Goal: Task Accomplishment & Management: Complete application form

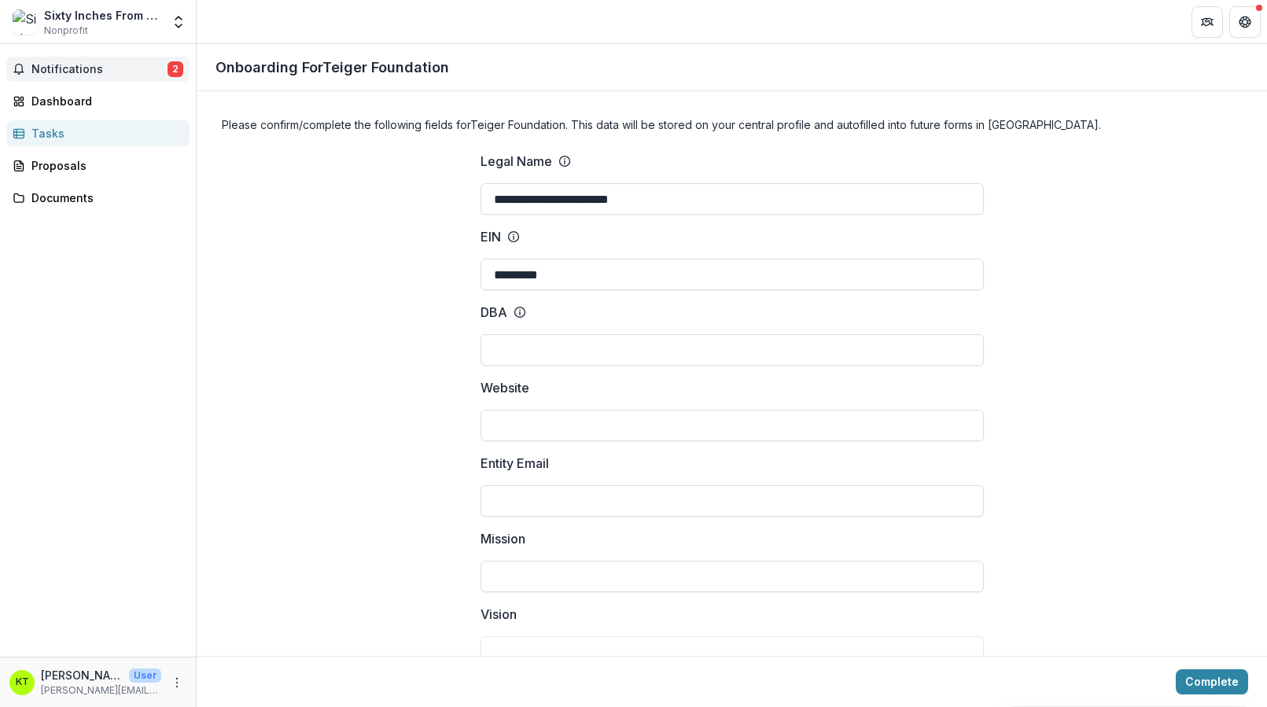
click at [134, 64] on span "Notifications" at bounding box center [99, 69] width 136 height 13
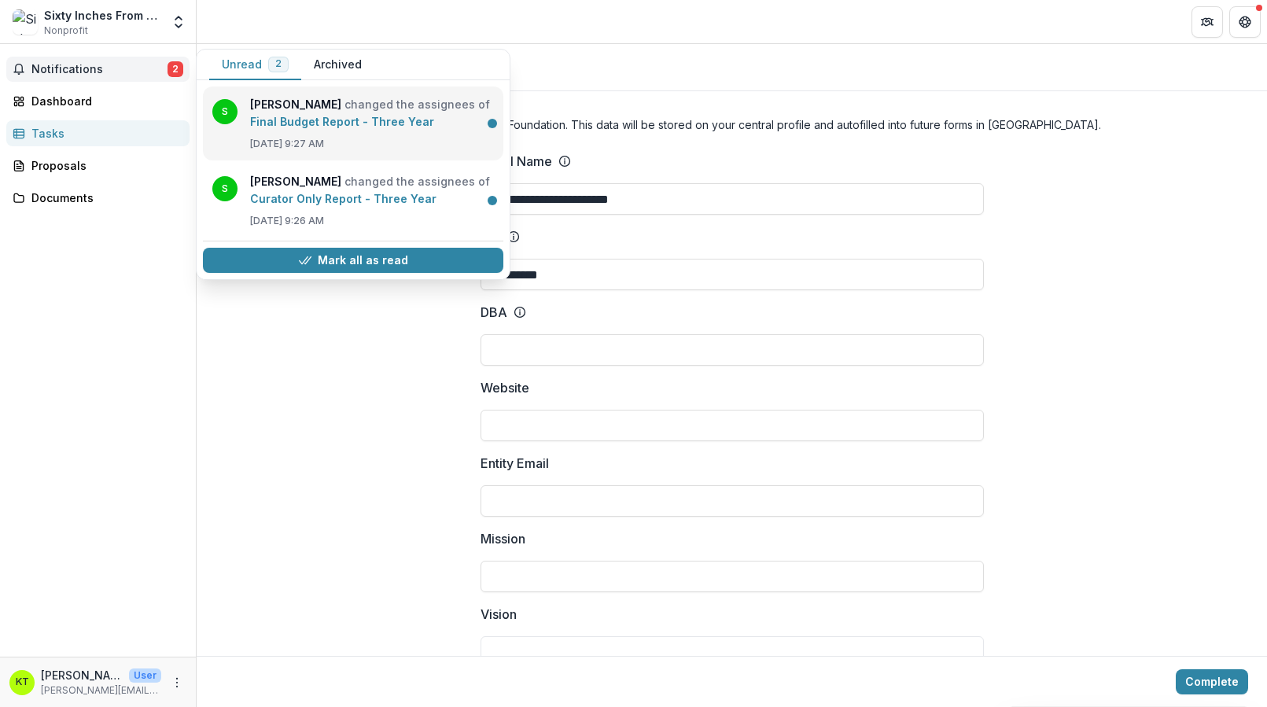
click at [283, 121] on link "Final Budget Report - Three Year" at bounding box center [342, 121] width 184 height 13
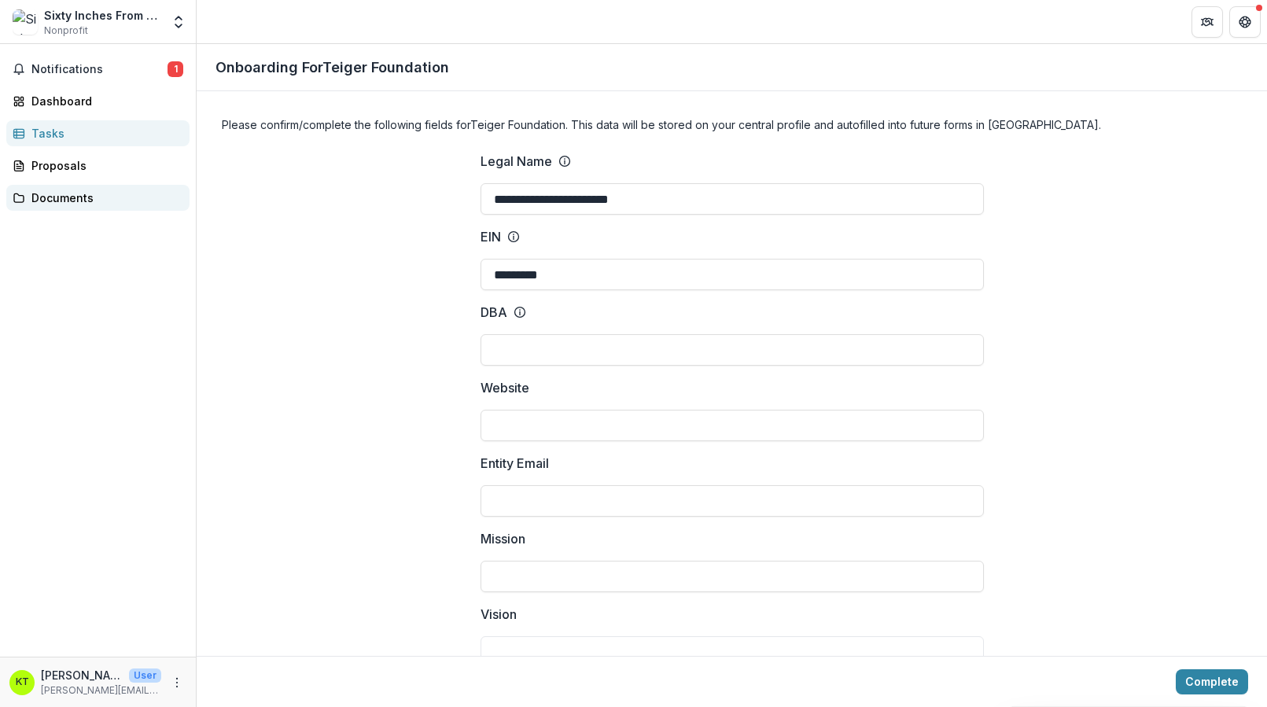
click at [93, 189] on div "Documents" at bounding box center [103, 197] width 145 height 17
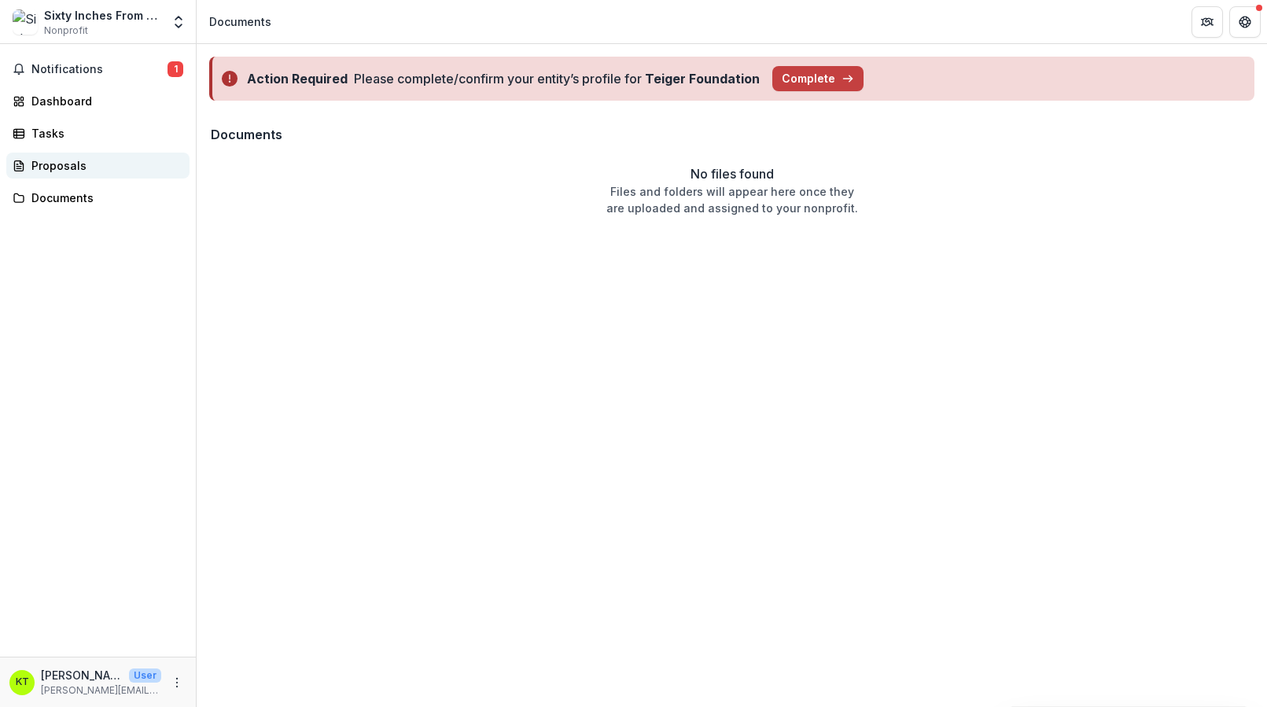
click at [83, 165] on div "Proposals" at bounding box center [103, 165] width 145 height 17
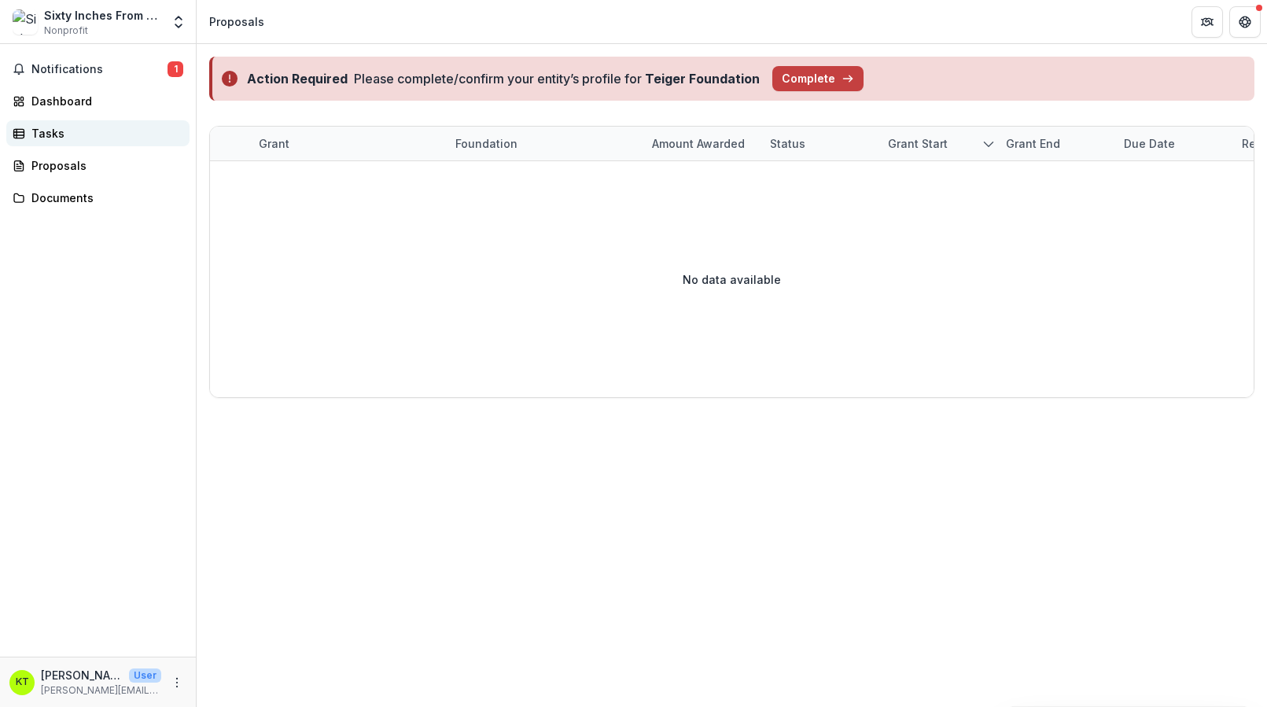
click at [84, 141] on div "Tasks" at bounding box center [103, 133] width 145 height 17
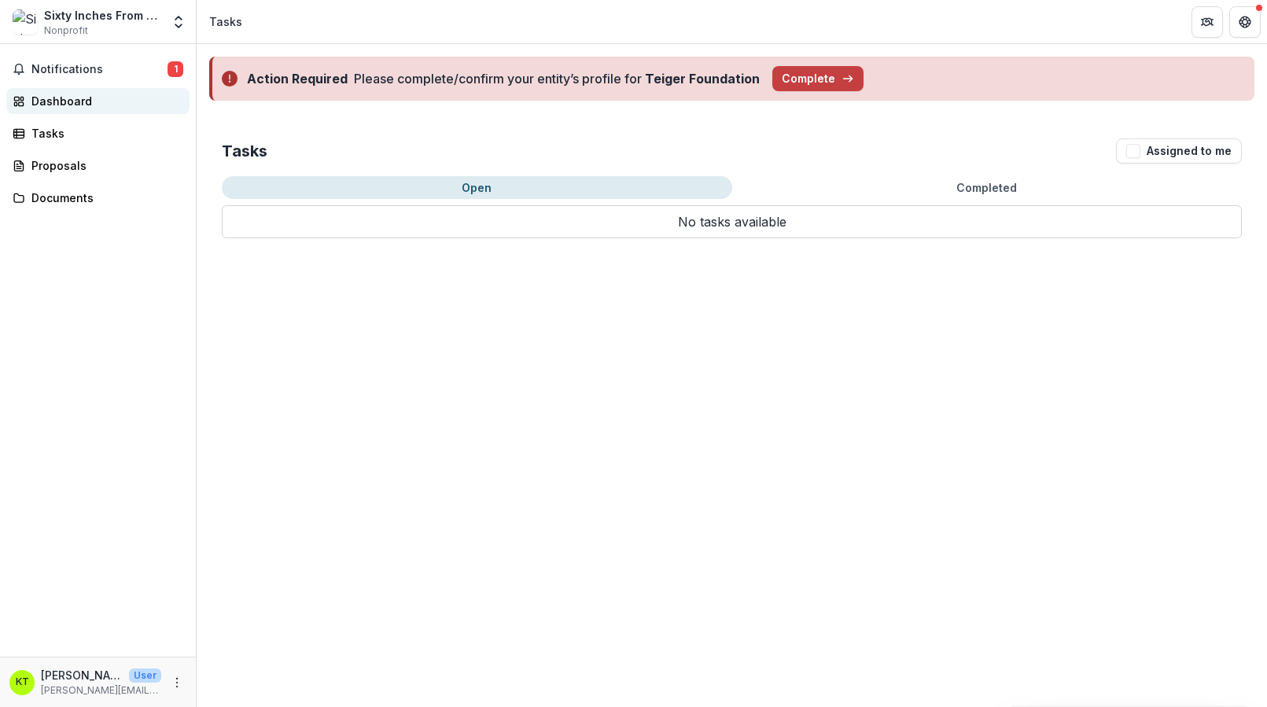
click at [87, 104] on div "Dashboard" at bounding box center [103, 101] width 145 height 17
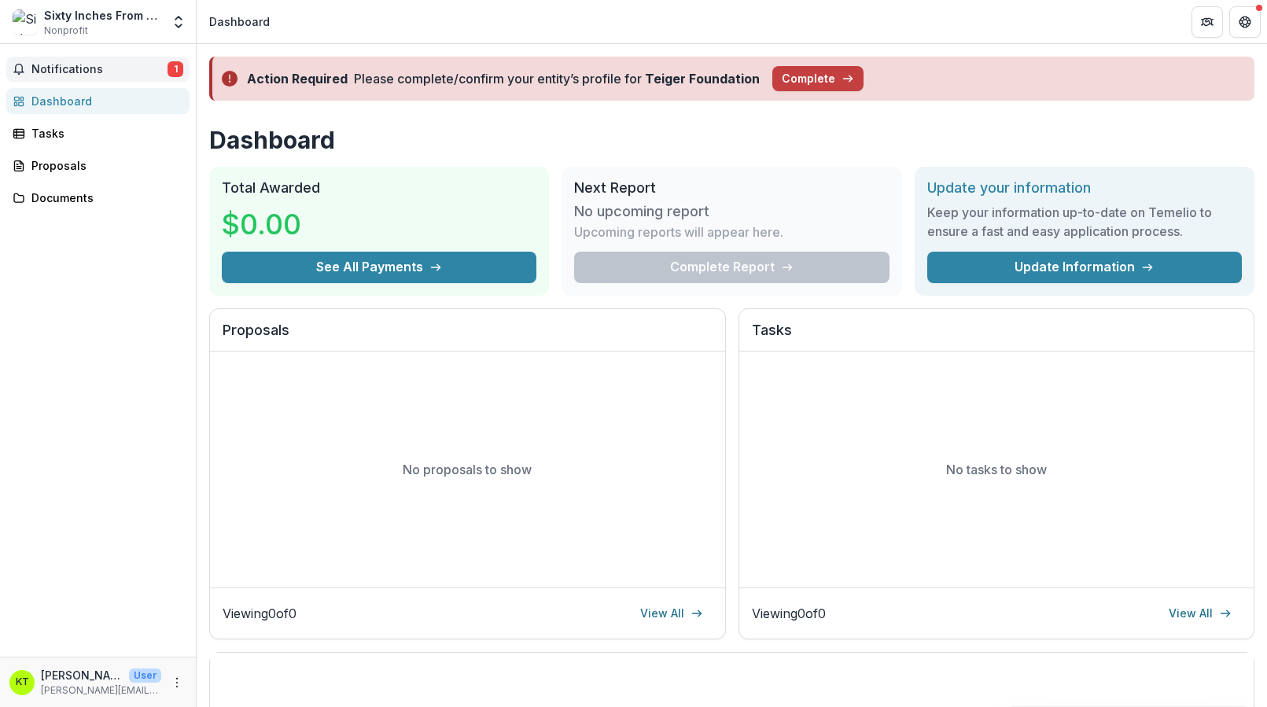
click at [103, 71] on span "Notifications" at bounding box center [99, 69] width 136 height 13
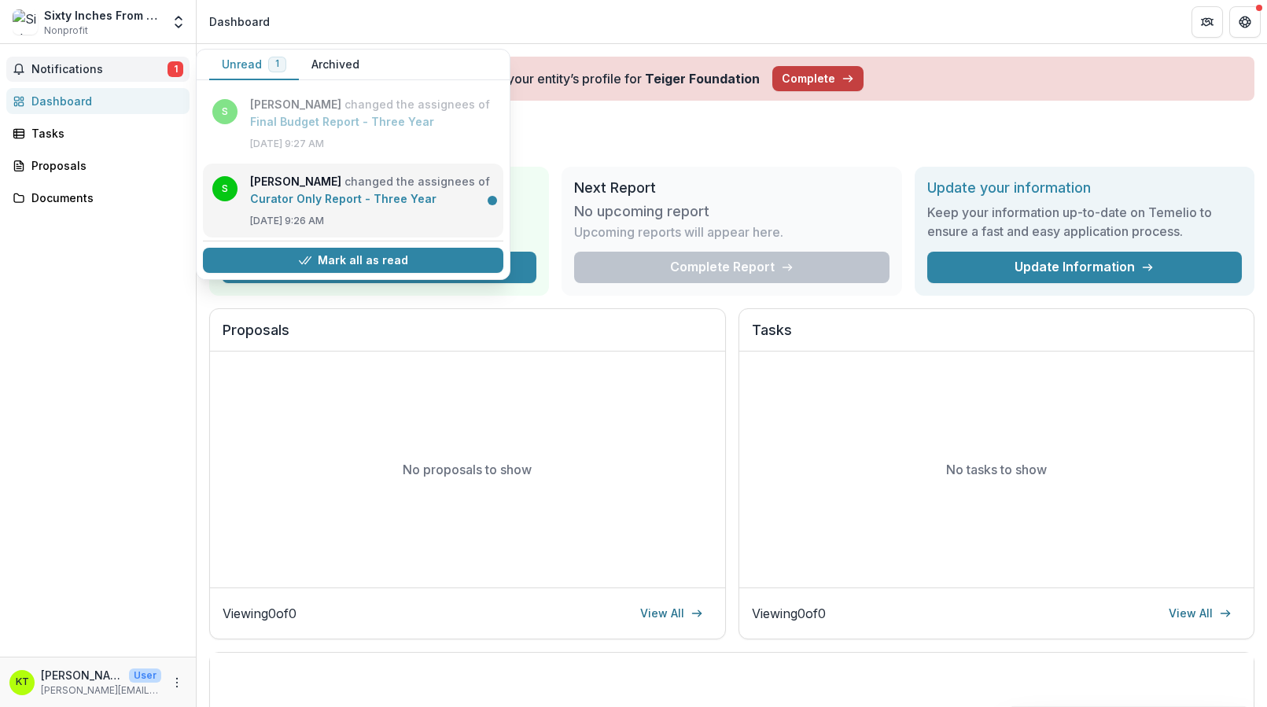
click at [250, 197] on link "Curator Only Report - Three Year" at bounding box center [343, 198] width 186 height 13
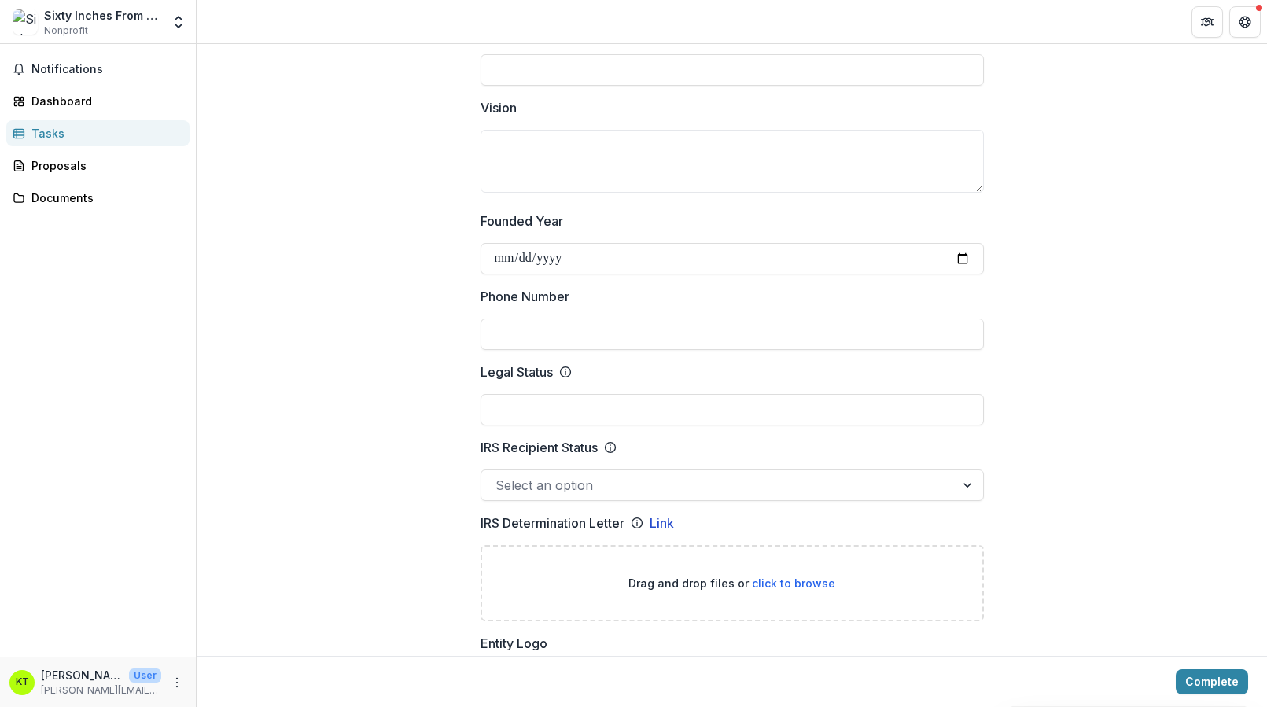
scroll to position [730, 0]
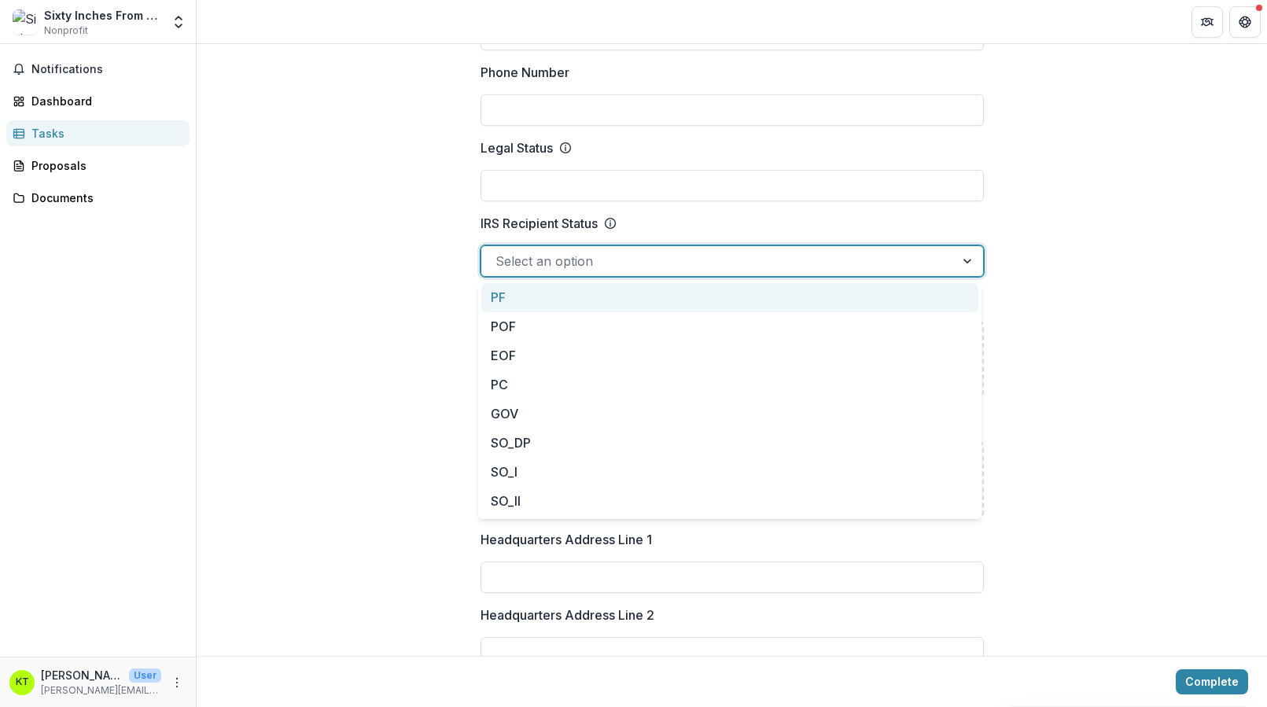
click at [601, 248] on div "Select an option" at bounding box center [717, 260] width 473 height 25
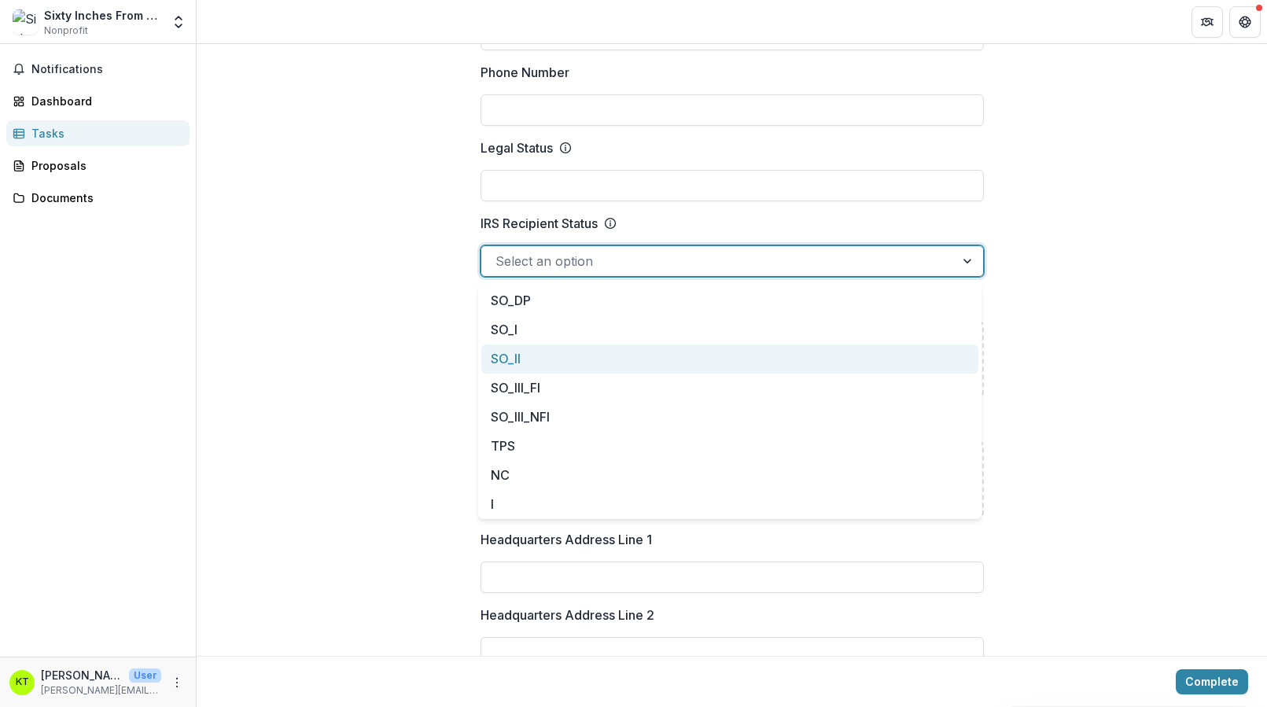
scroll to position [0, 0]
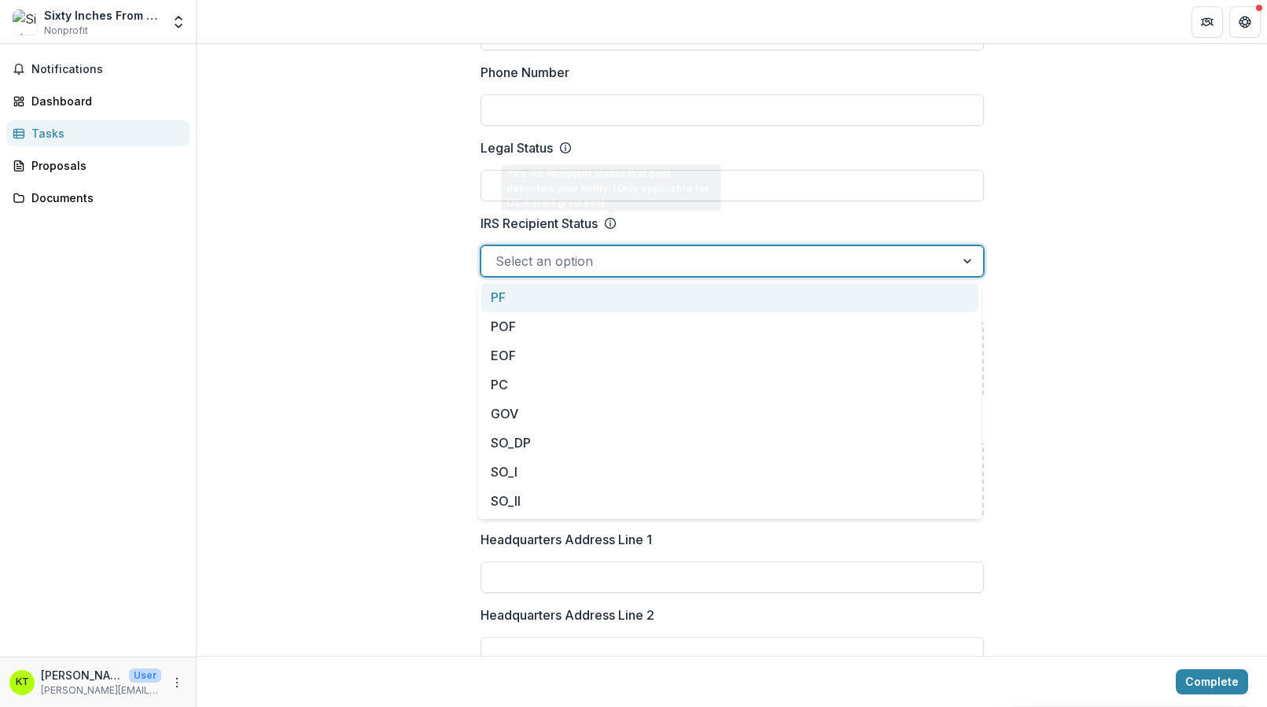
click at [697, 208] on div "**********" at bounding box center [731, 693] width 503 height 2568
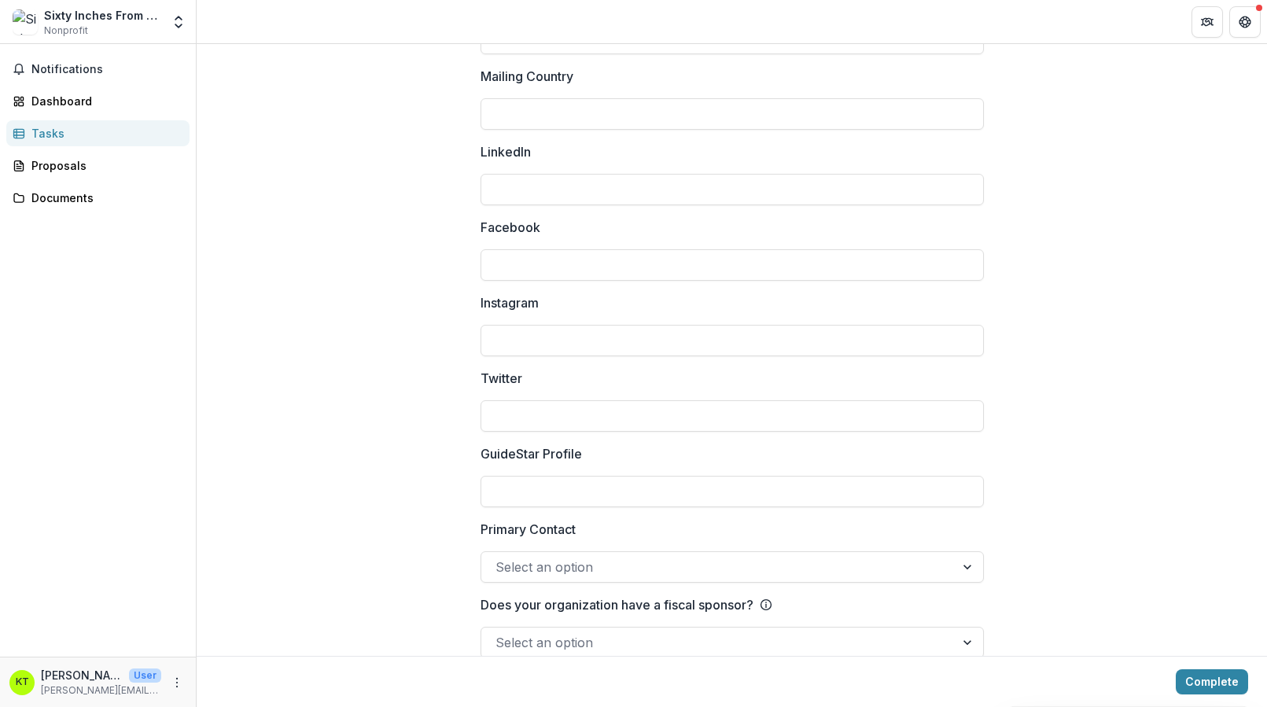
scroll to position [2051, 0]
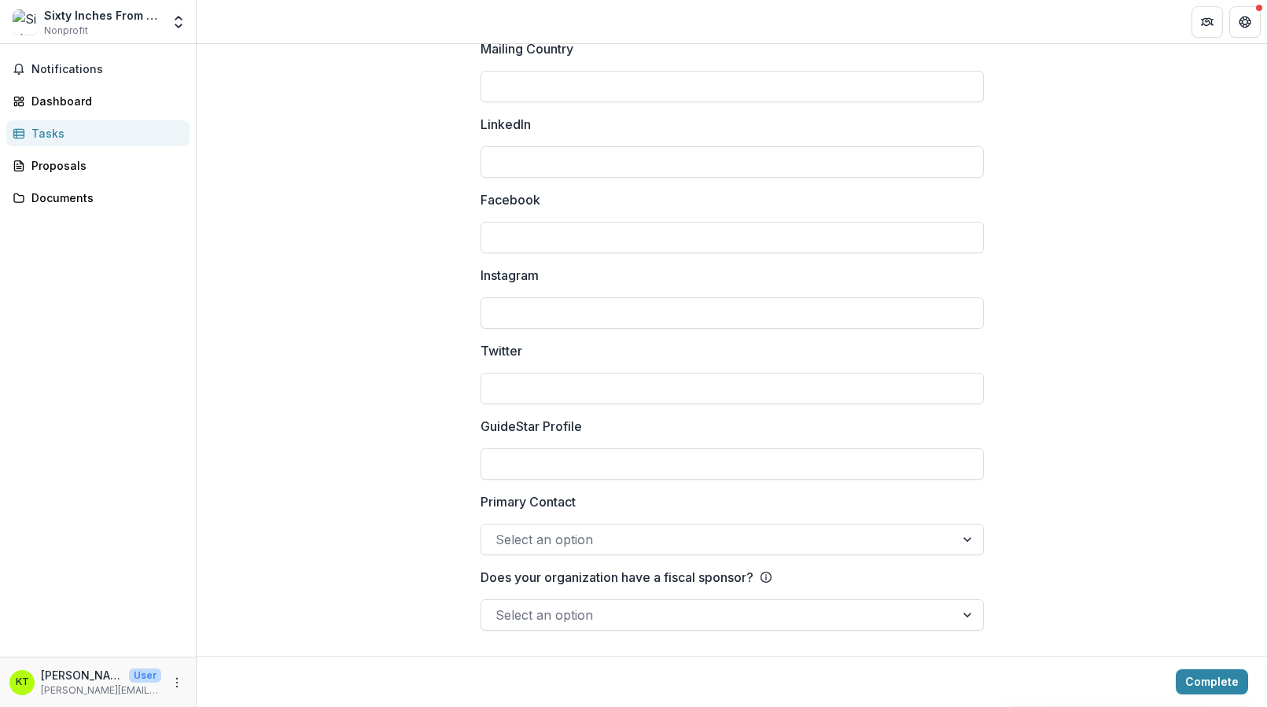
click at [543, 535] on div at bounding box center [717, 539] width 445 height 22
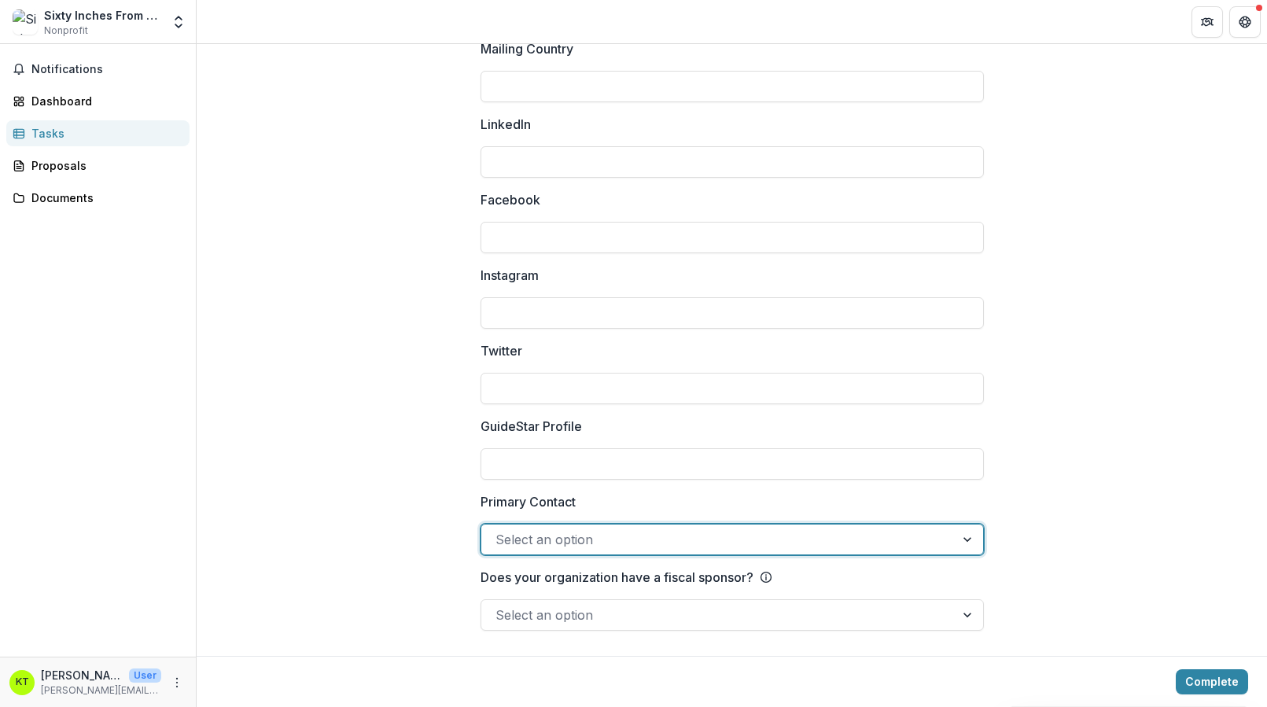
click at [969, 529] on div at bounding box center [968, 539] width 28 height 30
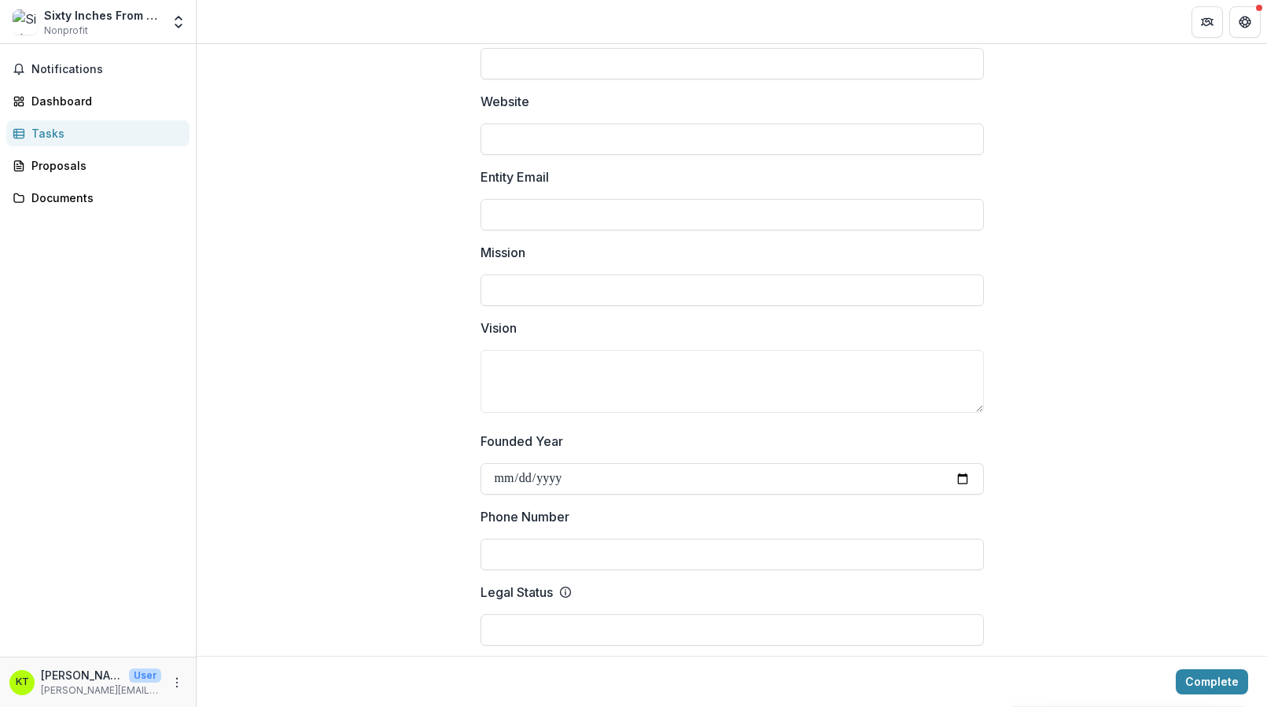
scroll to position [0, 0]
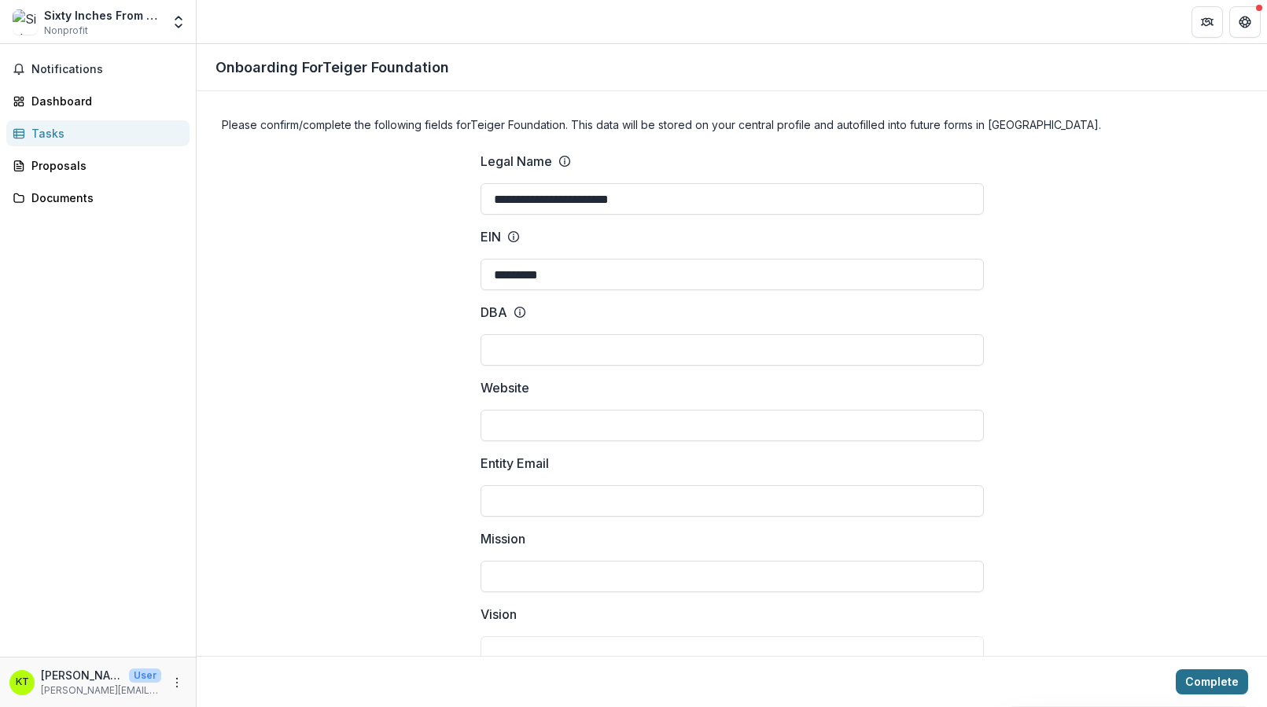
click at [1235, 671] on button "Complete" at bounding box center [1211, 681] width 72 height 25
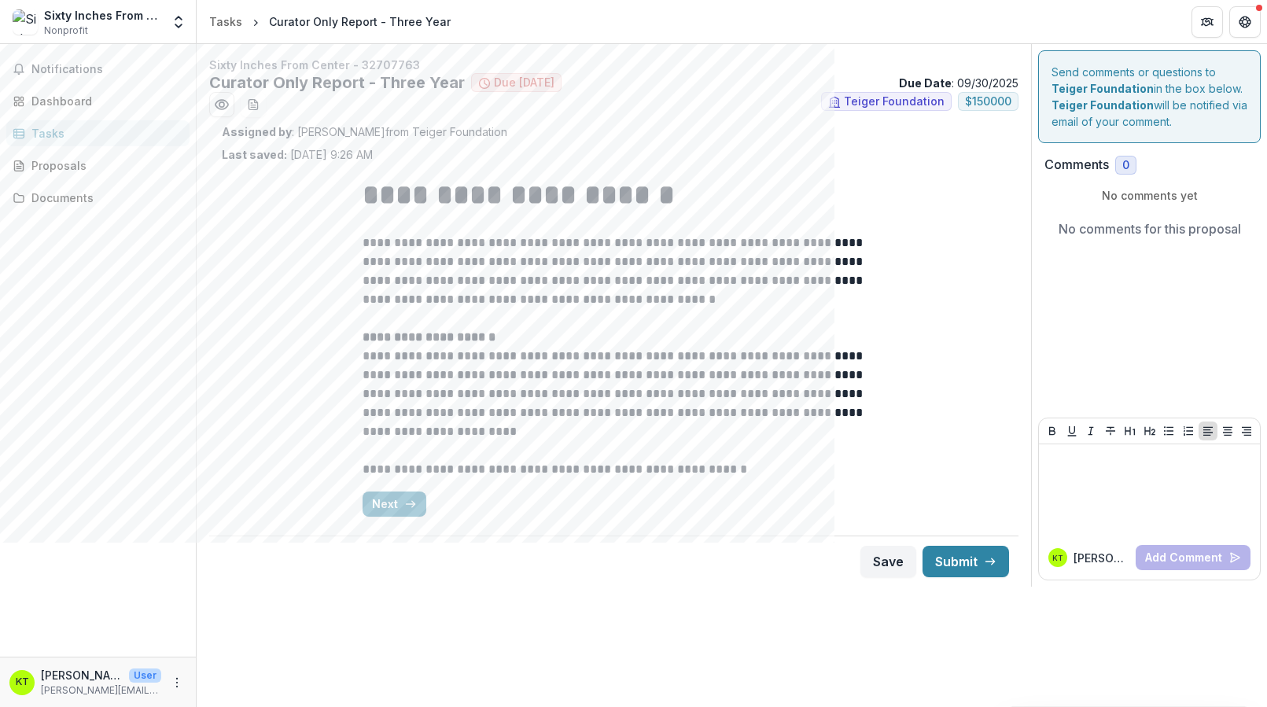
click at [126, 21] on div "Sixty Inches From Center" at bounding box center [102, 15] width 117 height 17
click at [182, 21] on icon "Open entity switcher" at bounding box center [179, 22] width 16 height 16
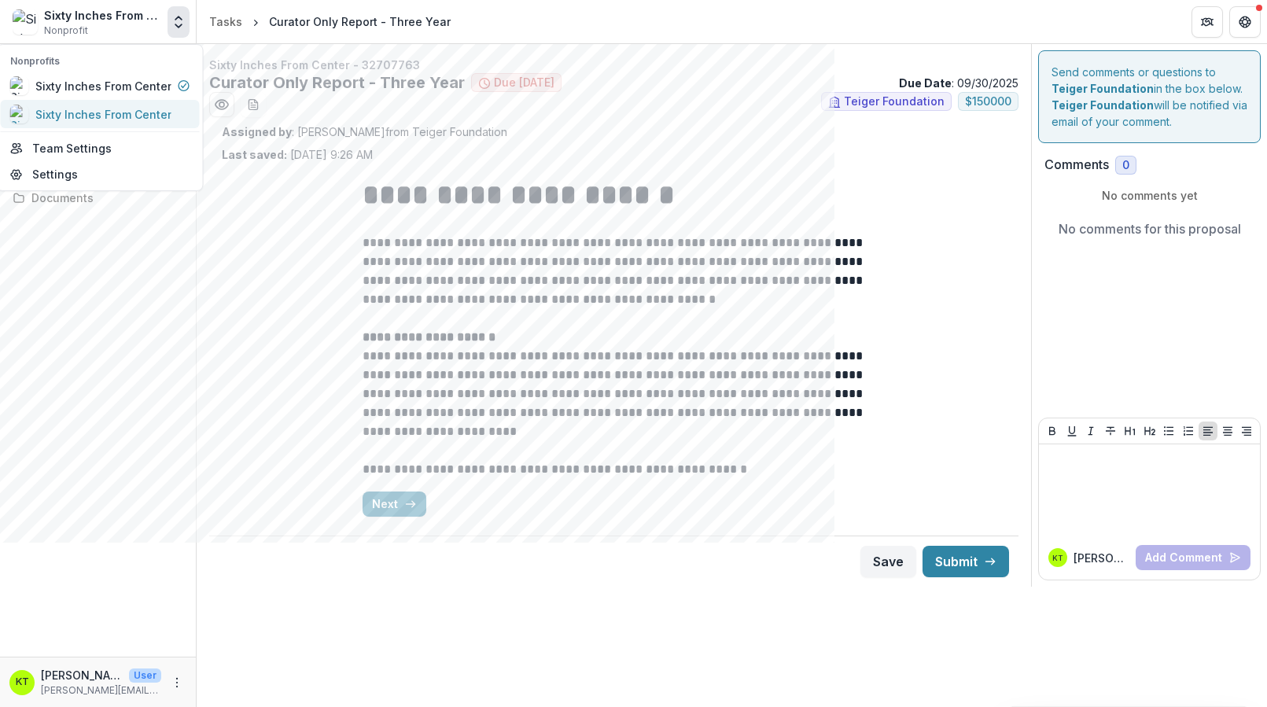
click at [138, 112] on div "Sixty Inches From Center" at bounding box center [103, 114] width 136 height 17
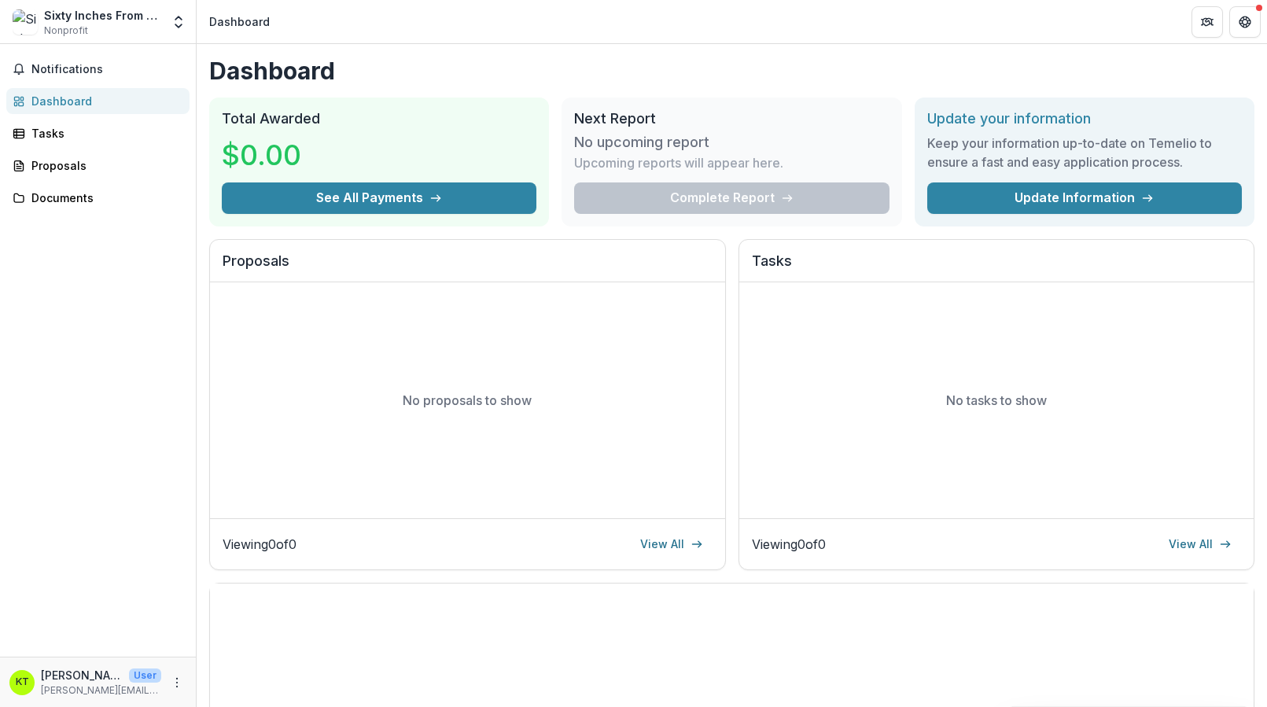
click at [156, 21] on div "Sixty Inches From Center" at bounding box center [102, 15] width 117 height 17
click at [175, 23] on icon "Open entity switcher" at bounding box center [179, 22] width 16 height 16
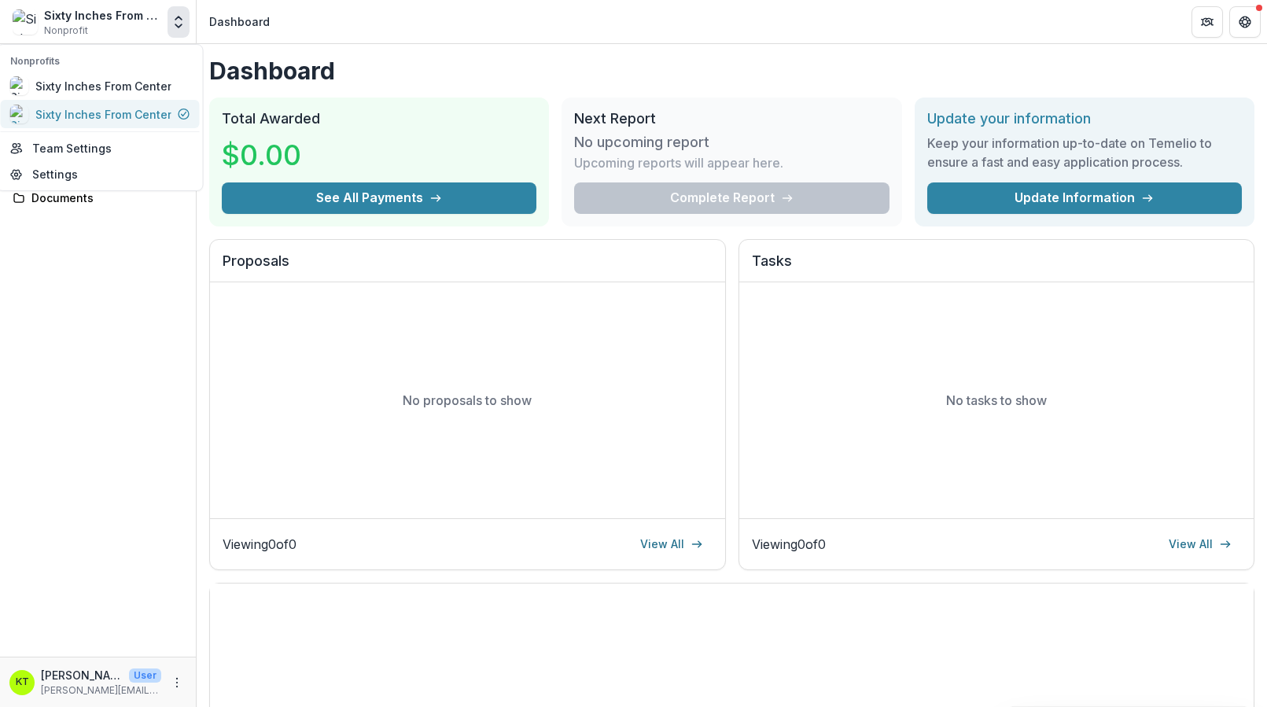
click at [151, 109] on div "Sixty Inches From Center" at bounding box center [103, 114] width 136 height 17
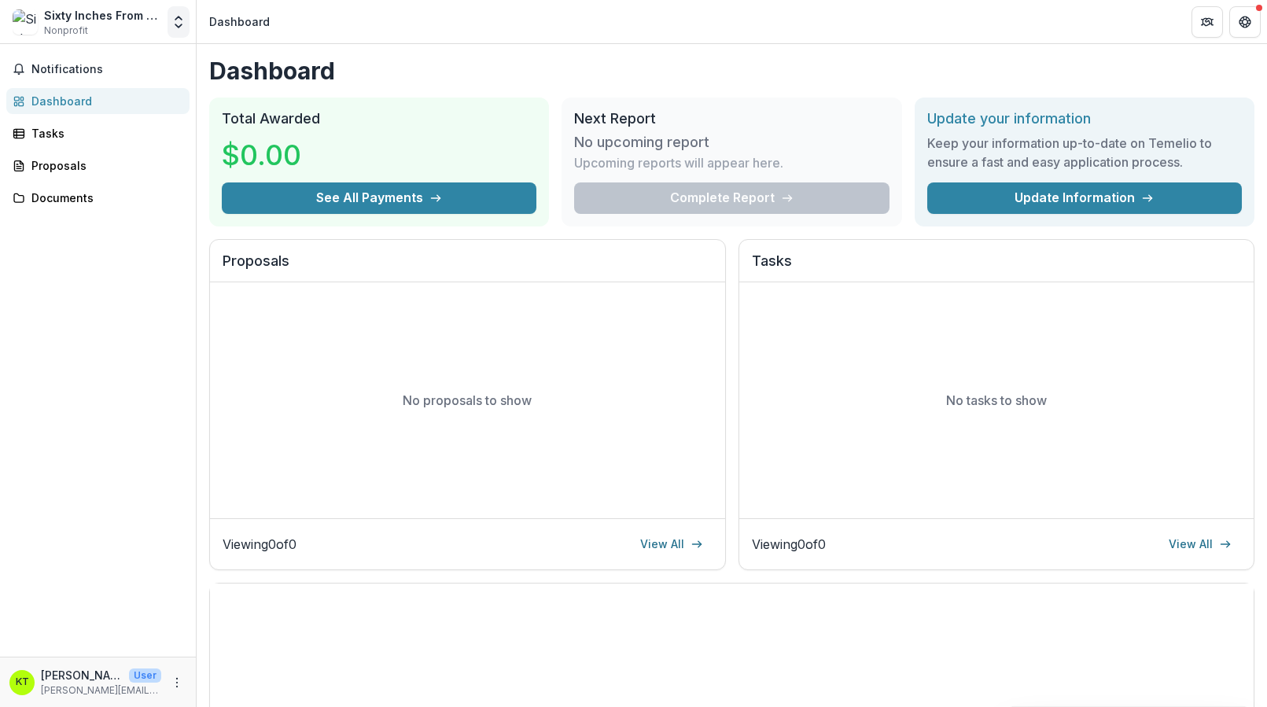
click at [171, 24] on icon "Open entity switcher" at bounding box center [179, 22] width 16 height 16
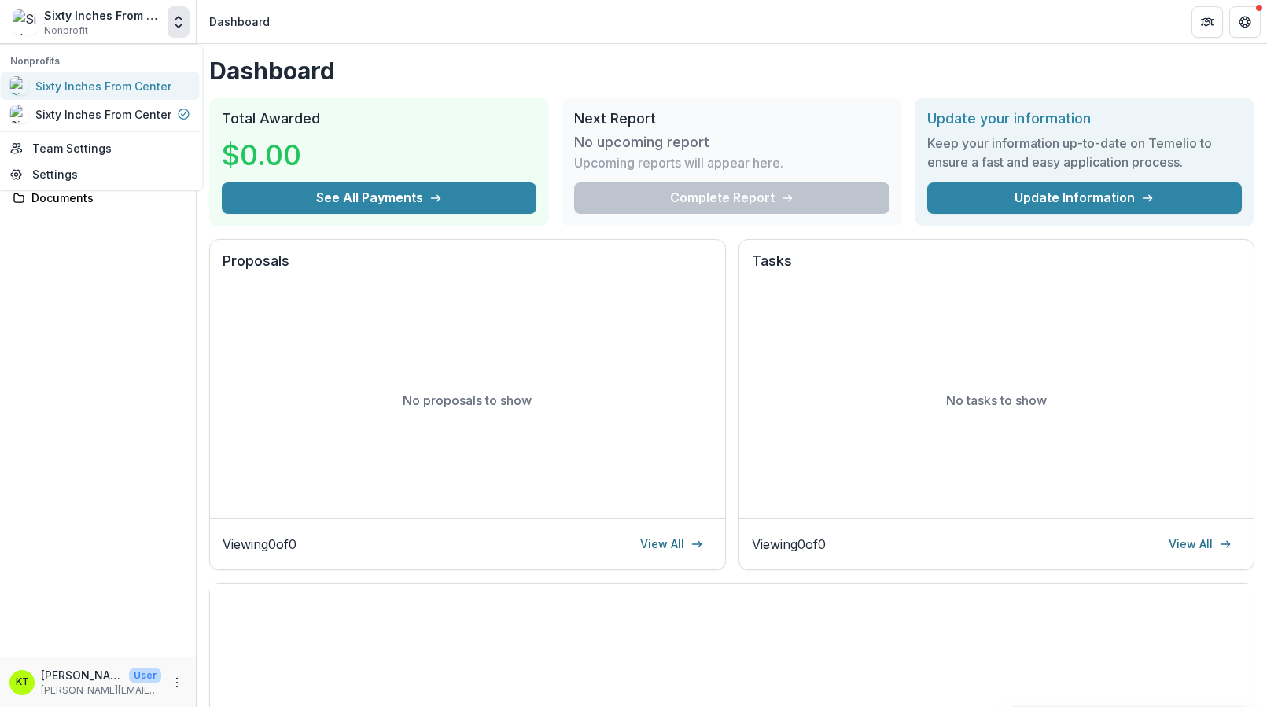
click at [155, 84] on div "Sixty Inches From Center" at bounding box center [103, 86] width 136 height 17
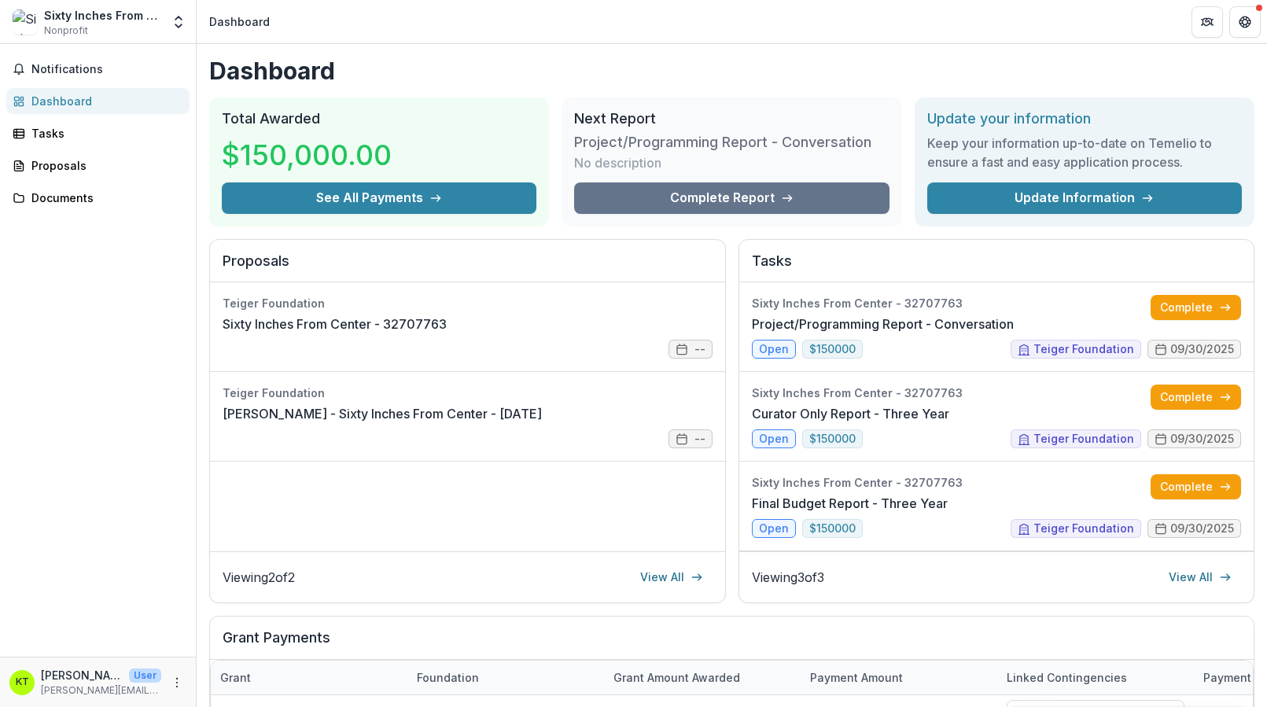
click at [665, 134] on h3 "Project/Programming Report - Conversation" at bounding box center [722, 142] width 297 height 17
click at [650, 201] on link "Complete Report" at bounding box center [731, 197] width 314 height 31
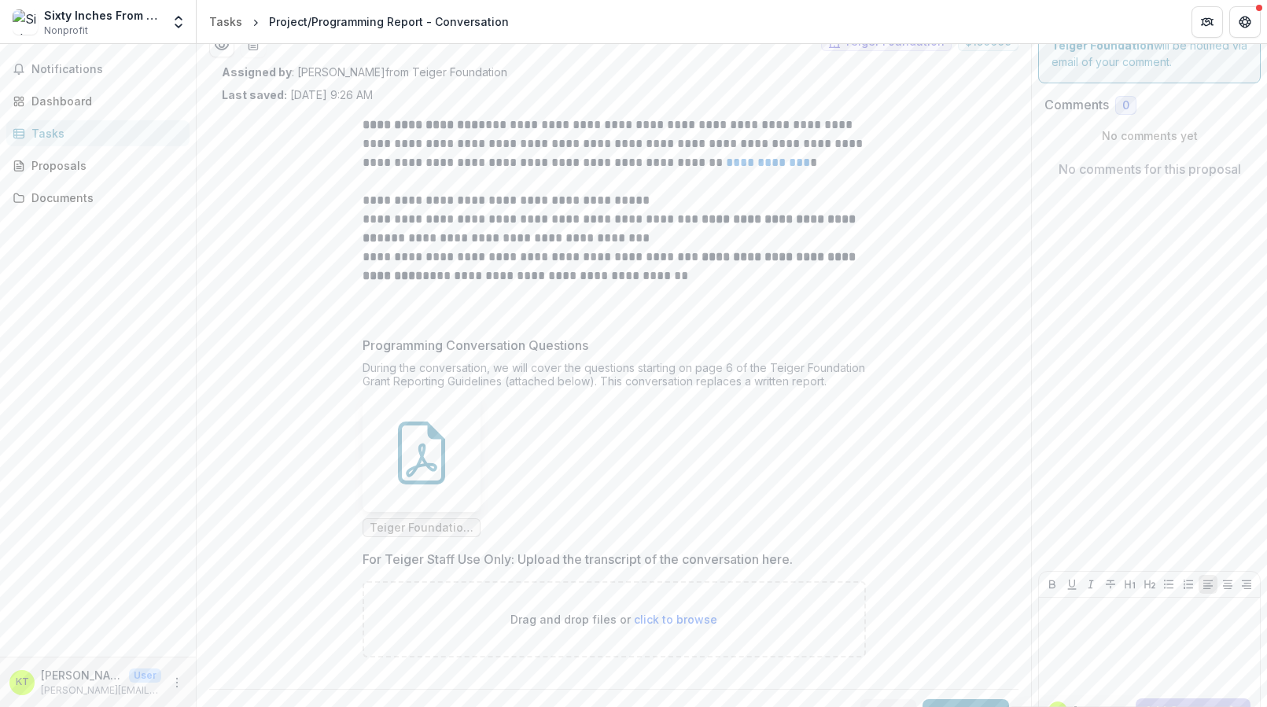
scroll to position [70, 0]
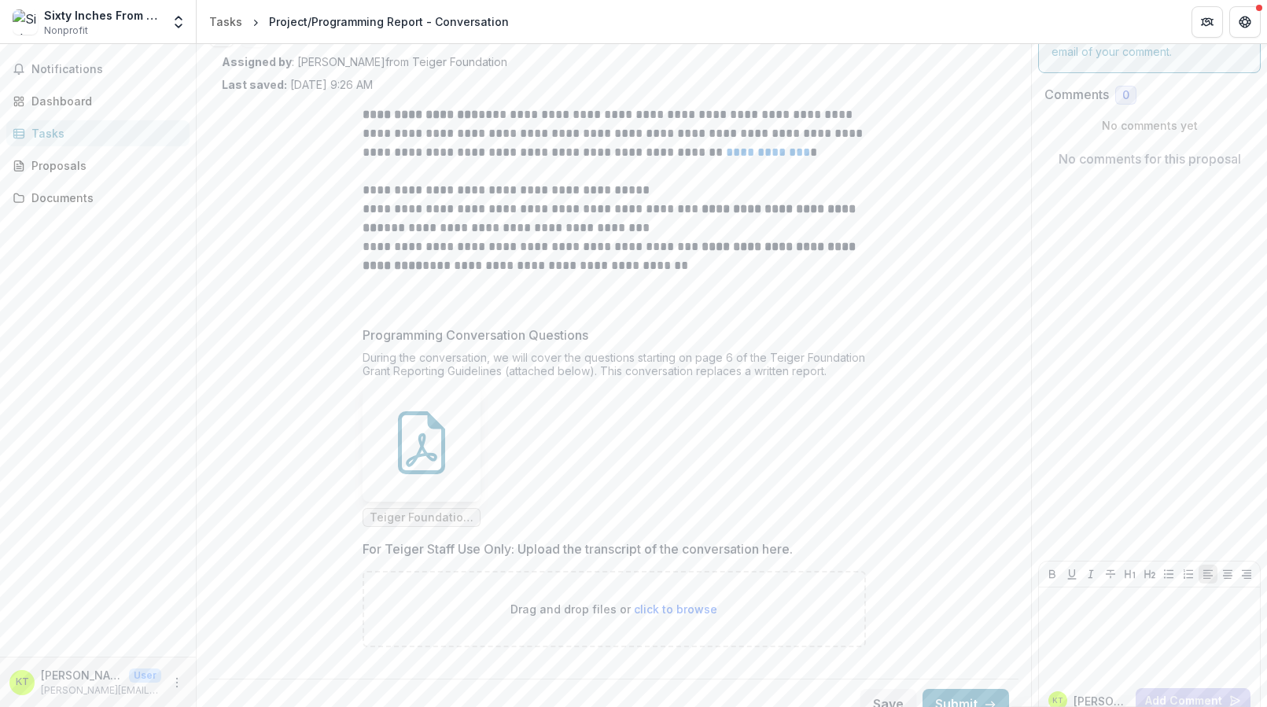
click at [752, 156] on link "**********" at bounding box center [768, 152] width 84 height 12
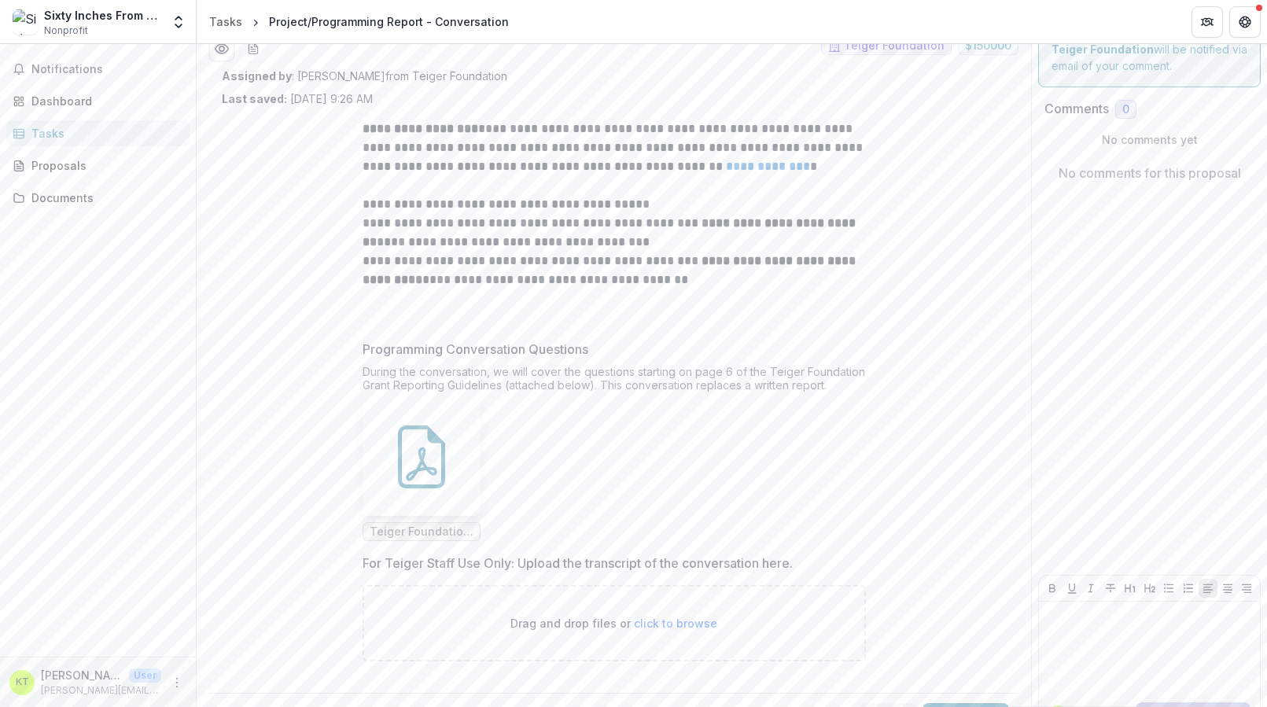
scroll to position [0, 0]
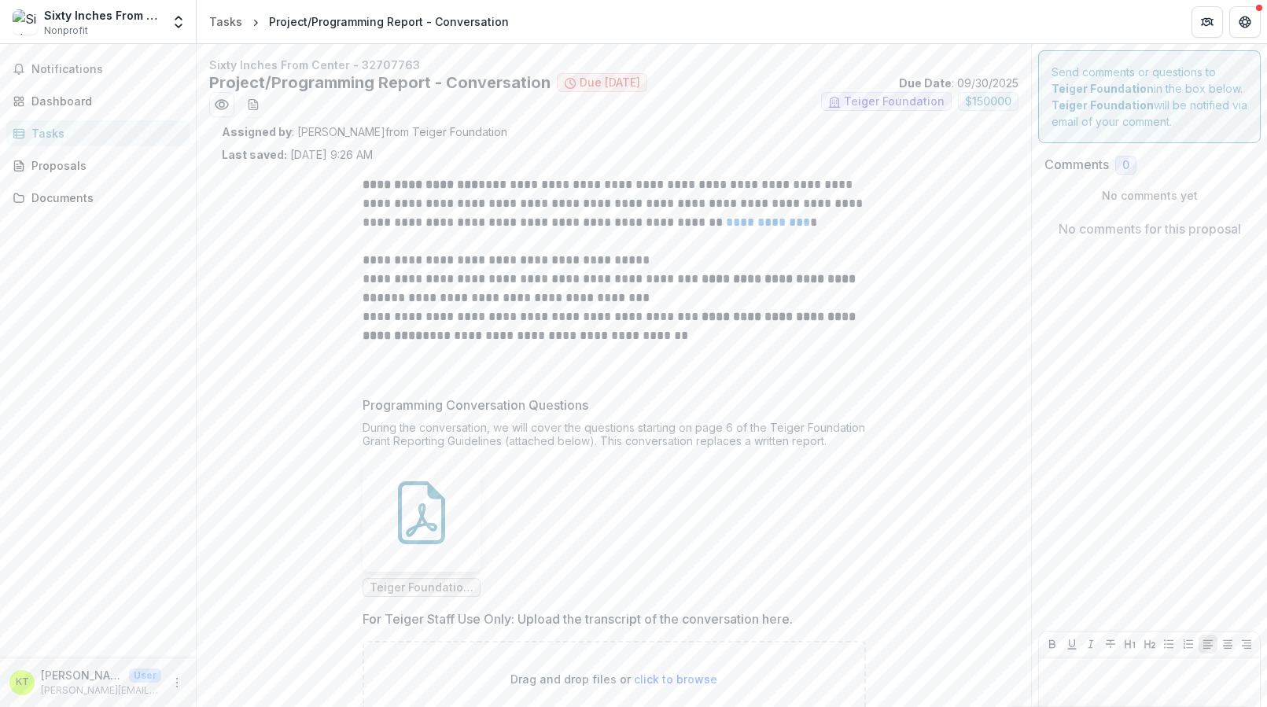
click at [122, 134] on div "Tasks" at bounding box center [103, 133] width 145 height 17
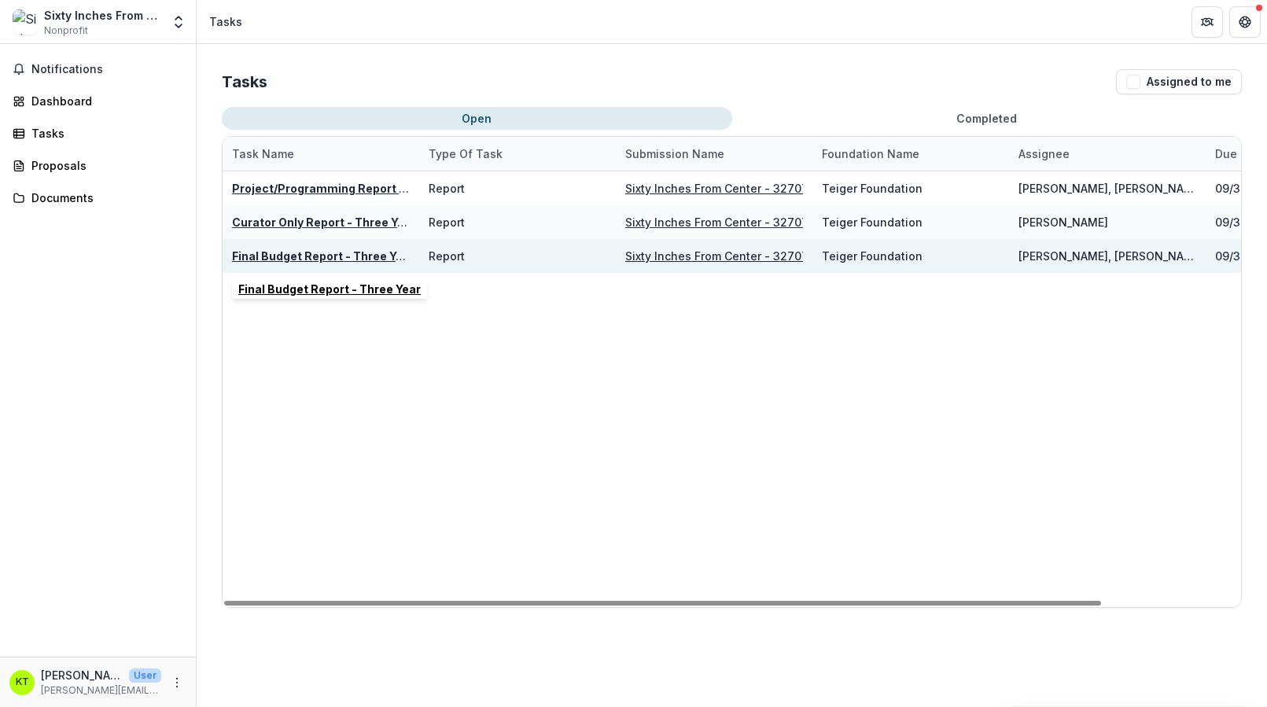
click at [346, 256] on u "Final Budget Report - Three Year" at bounding box center [323, 255] width 182 height 13
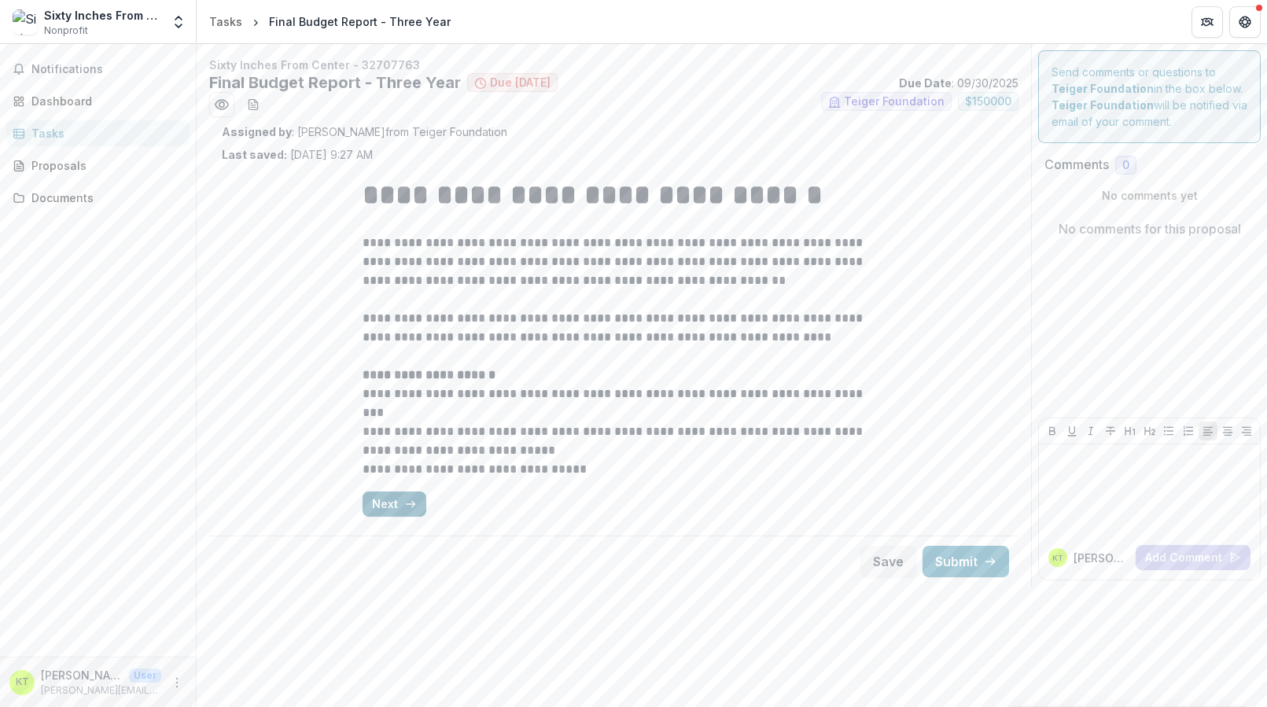
click at [404, 498] on icon "button" at bounding box center [410, 504] width 13 height 13
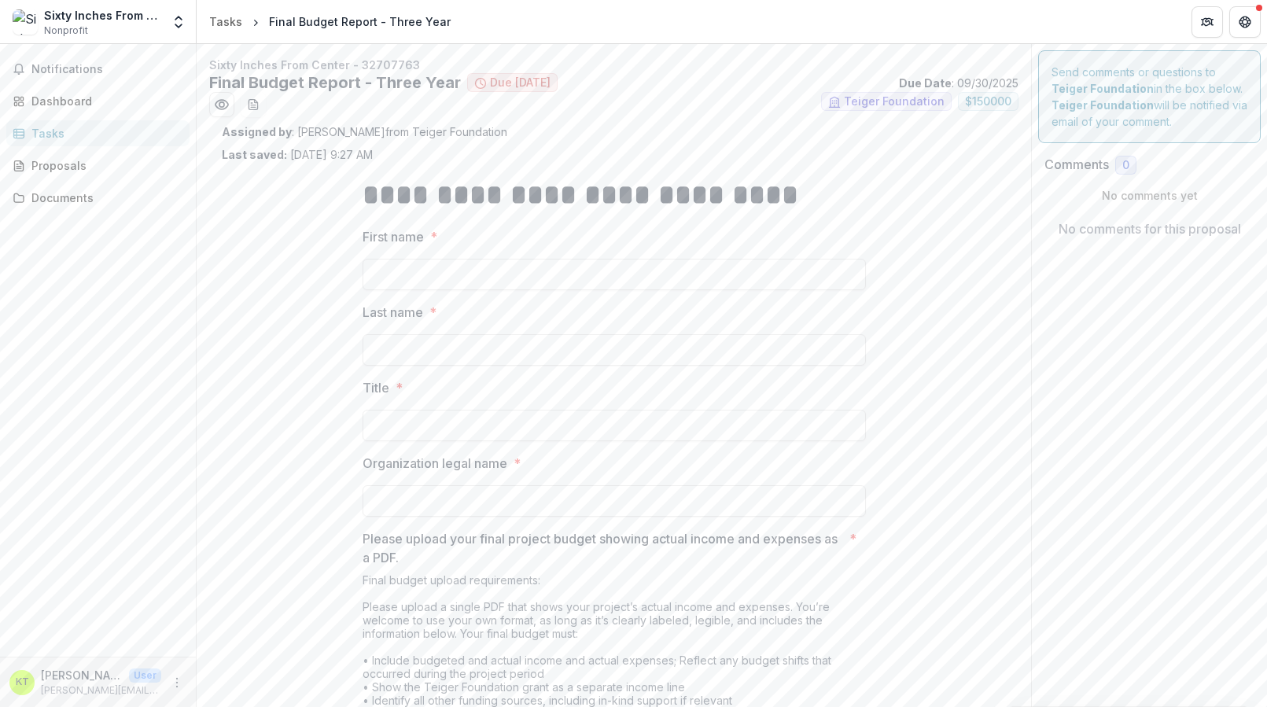
scroll to position [311, 0]
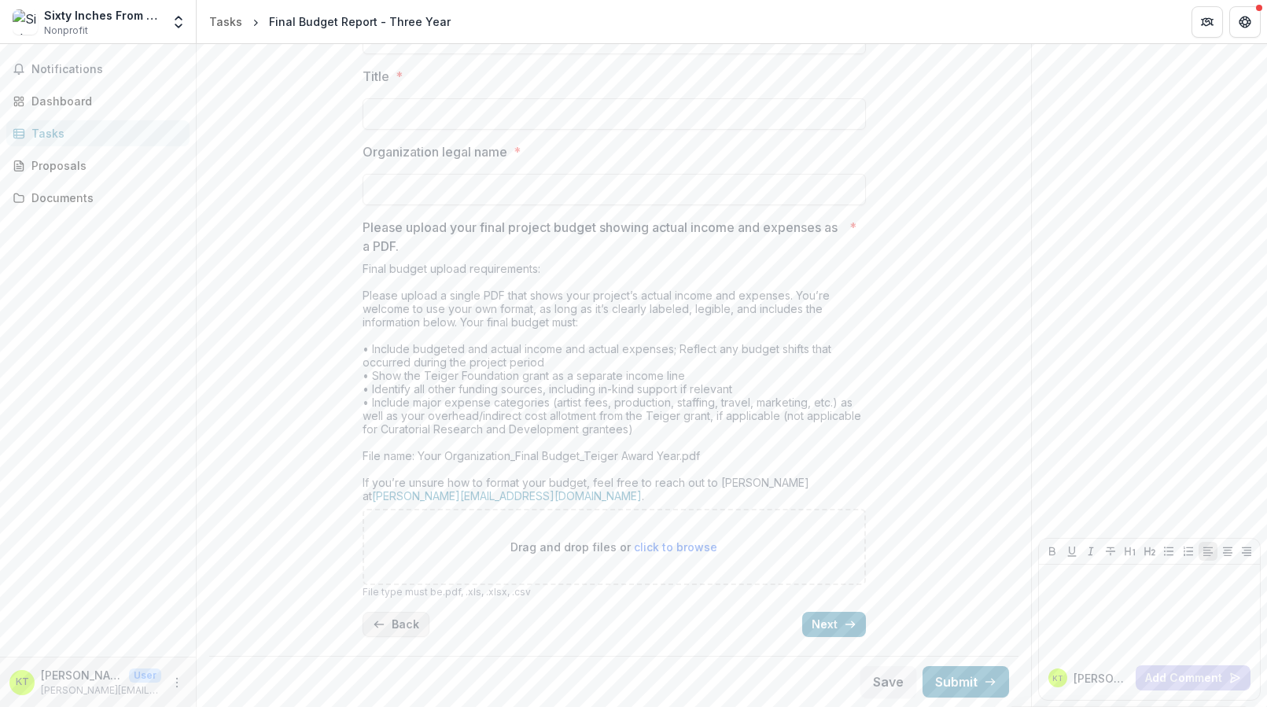
click at [377, 626] on icon "button" at bounding box center [379, 624] width 13 height 13
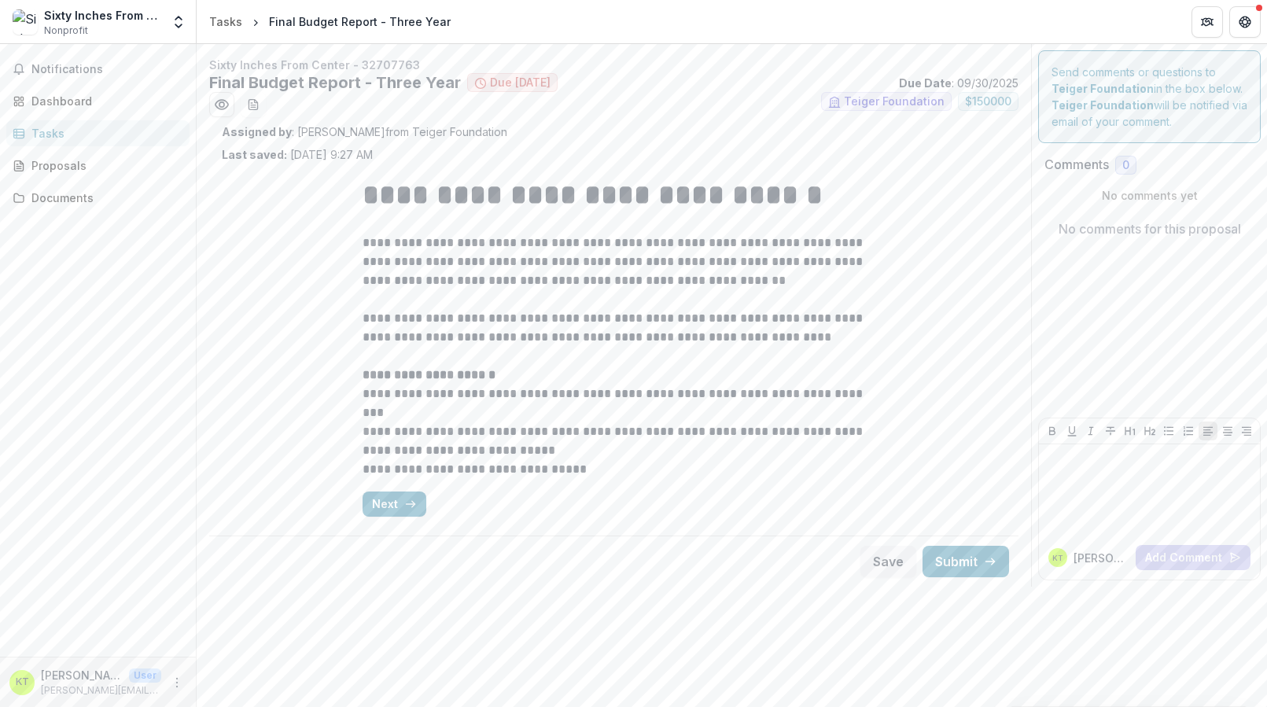
click at [116, 129] on div "Tasks" at bounding box center [103, 133] width 145 height 17
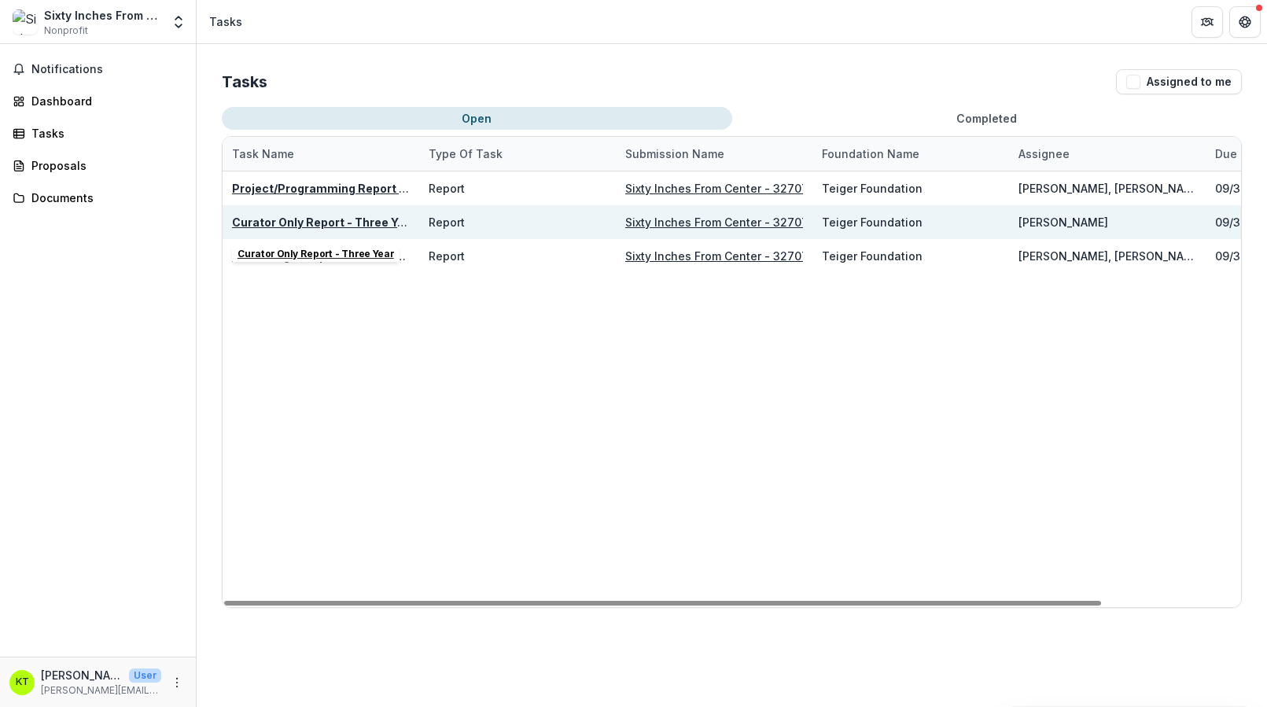
click at [378, 222] on u "Curator Only Report - Three Year" at bounding box center [324, 221] width 184 height 13
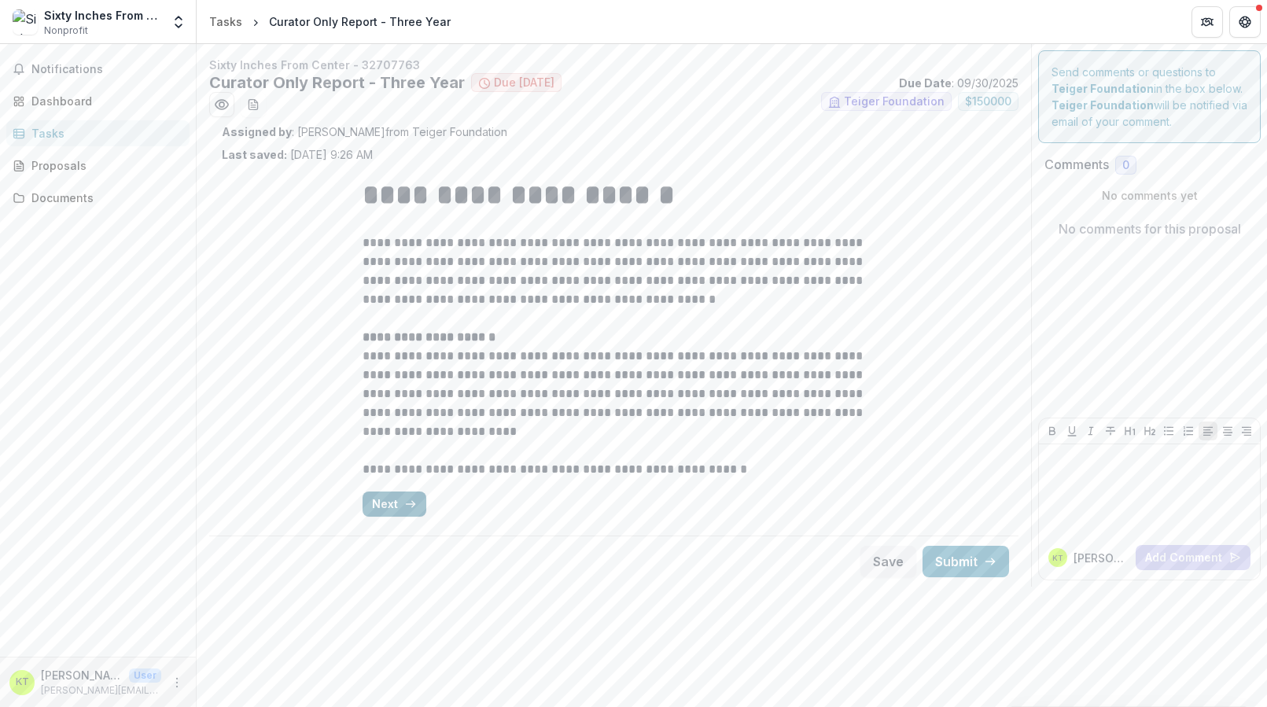
click at [405, 510] on icon "button" at bounding box center [410, 504] width 13 height 13
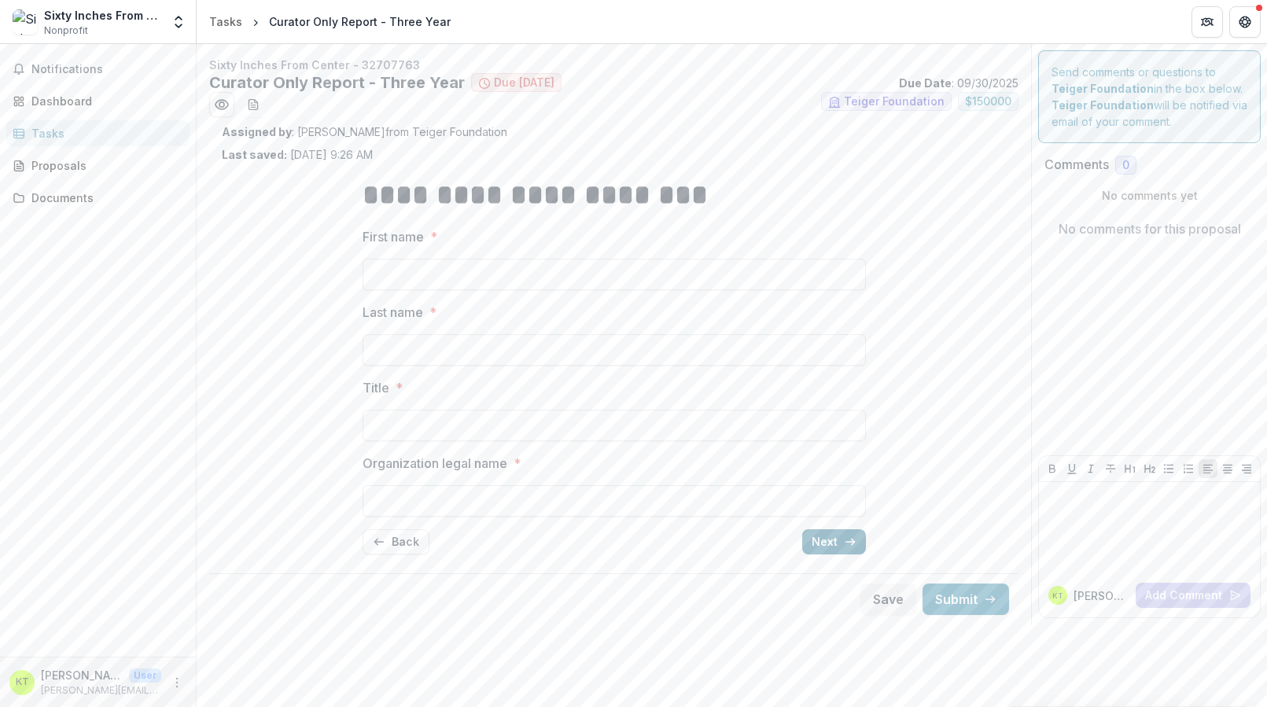
click at [825, 538] on button "Next" at bounding box center [834, 541] width 64 height 25
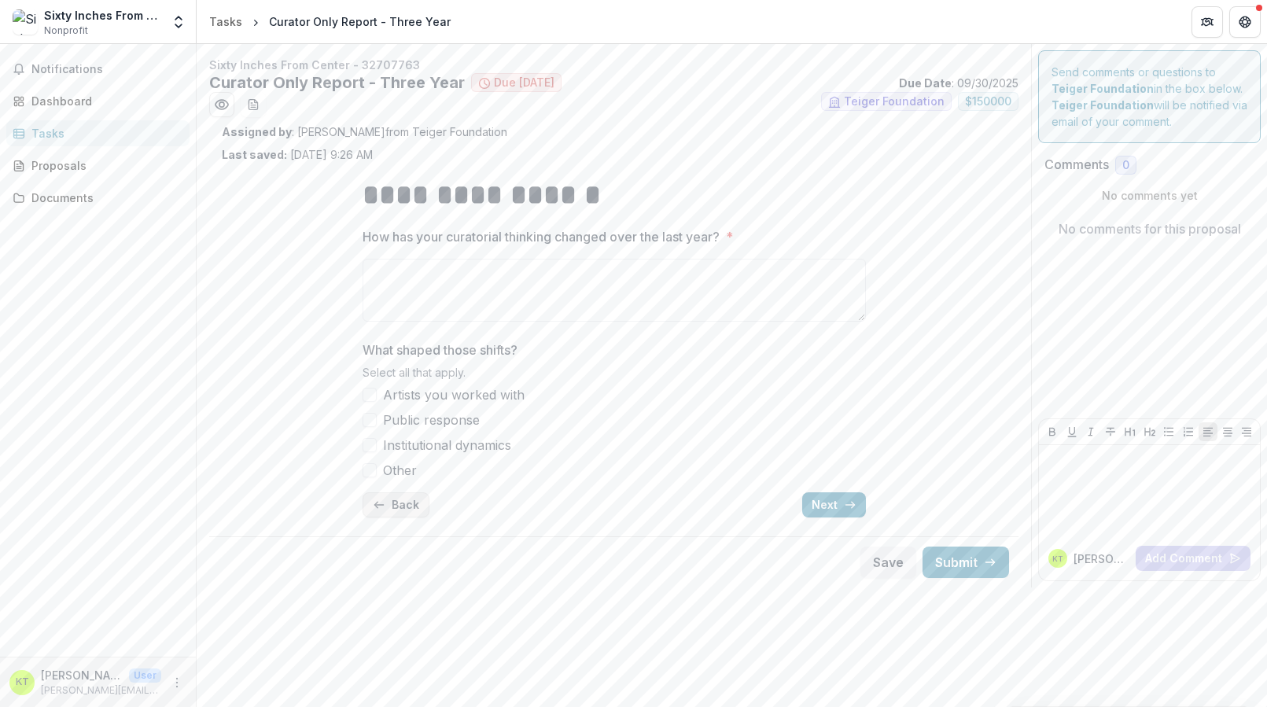
click at [414, 505] on button "Back" at bounding box center [395, 504] width 67 height 25
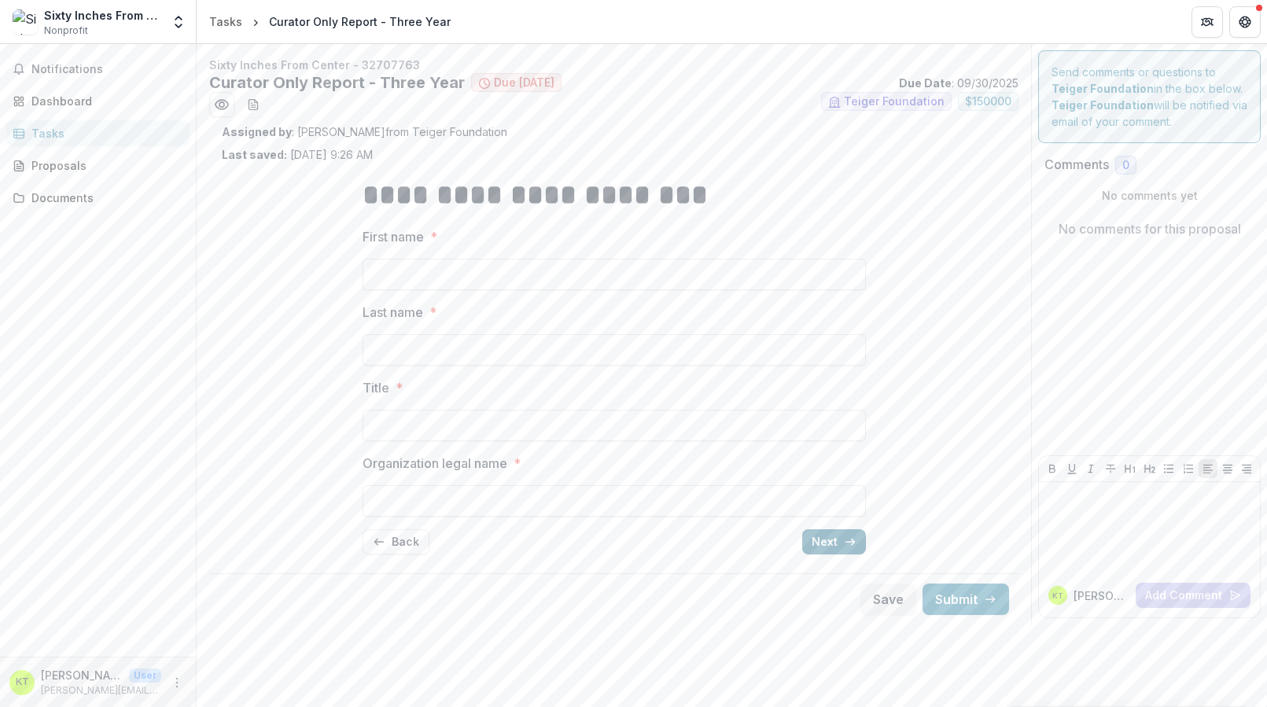
click at [830, 541] on button "Next" at bounding box center [834, 541] width 64 height 25
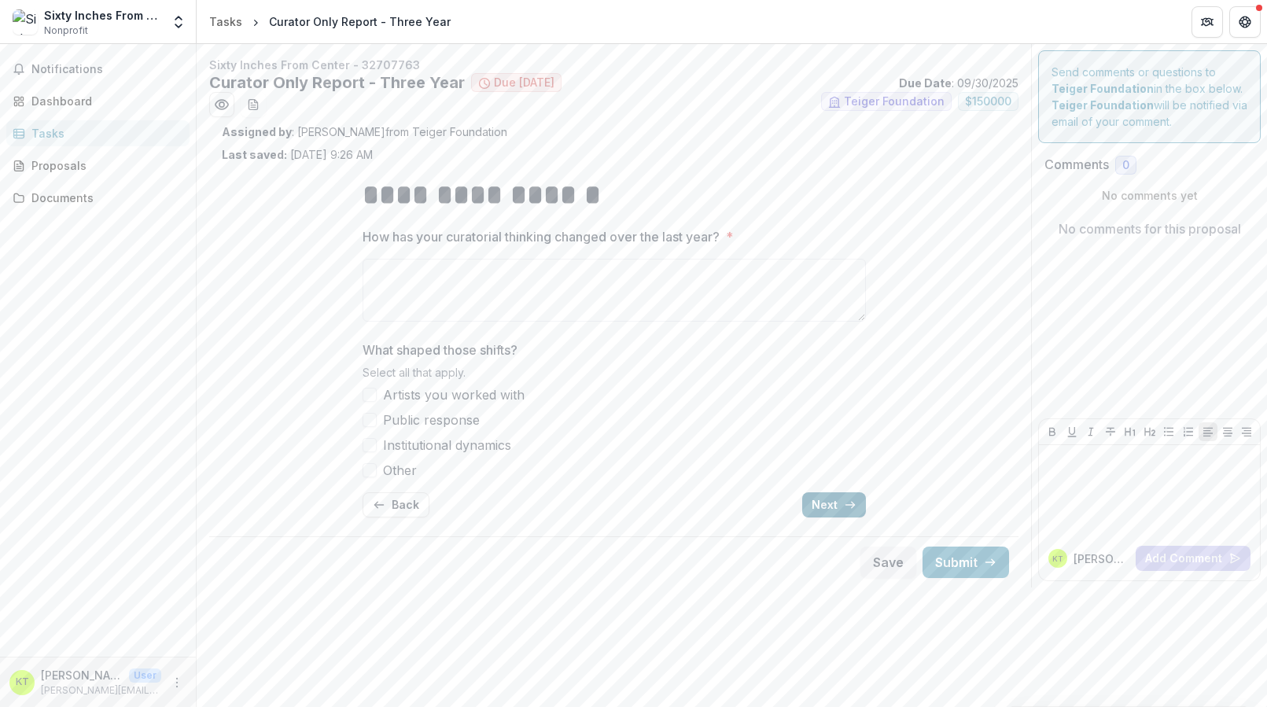
click at [838, 510] on button "Next" at bounding box center [834, 504] width 64 height 25
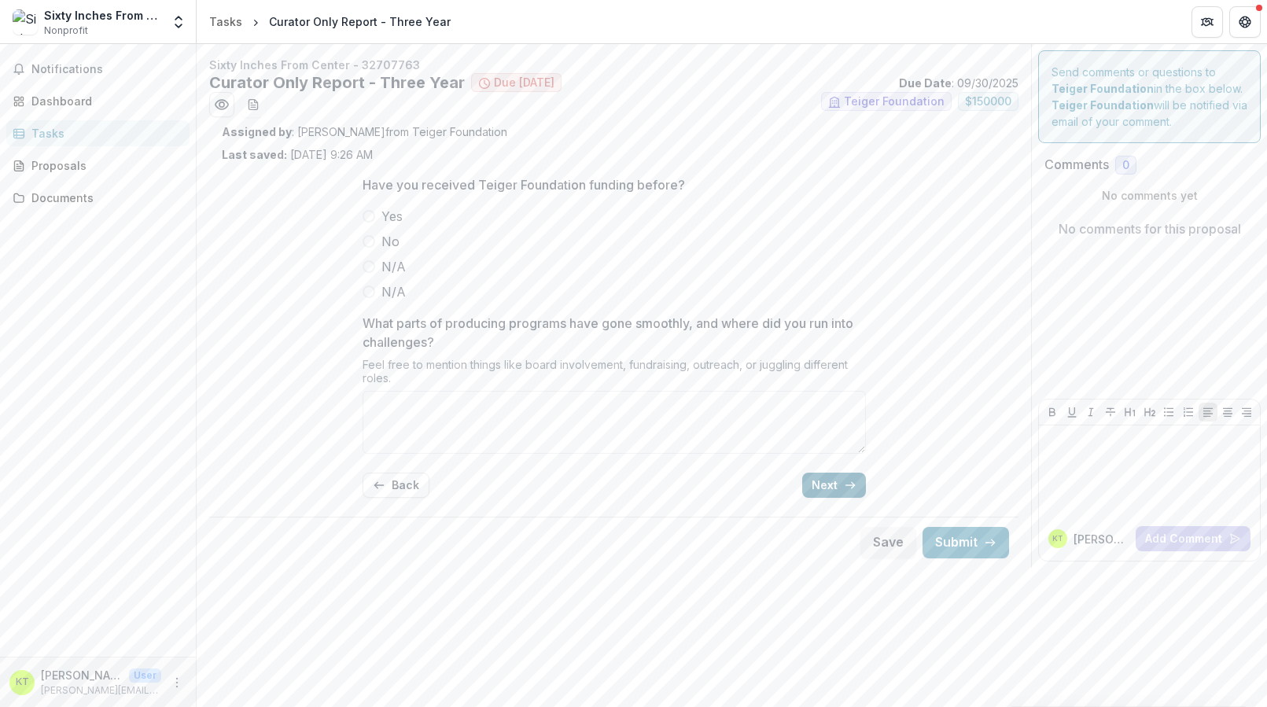
click at [832, 480] on button "Next" at bounding box center [834, 485] width 64 height 25
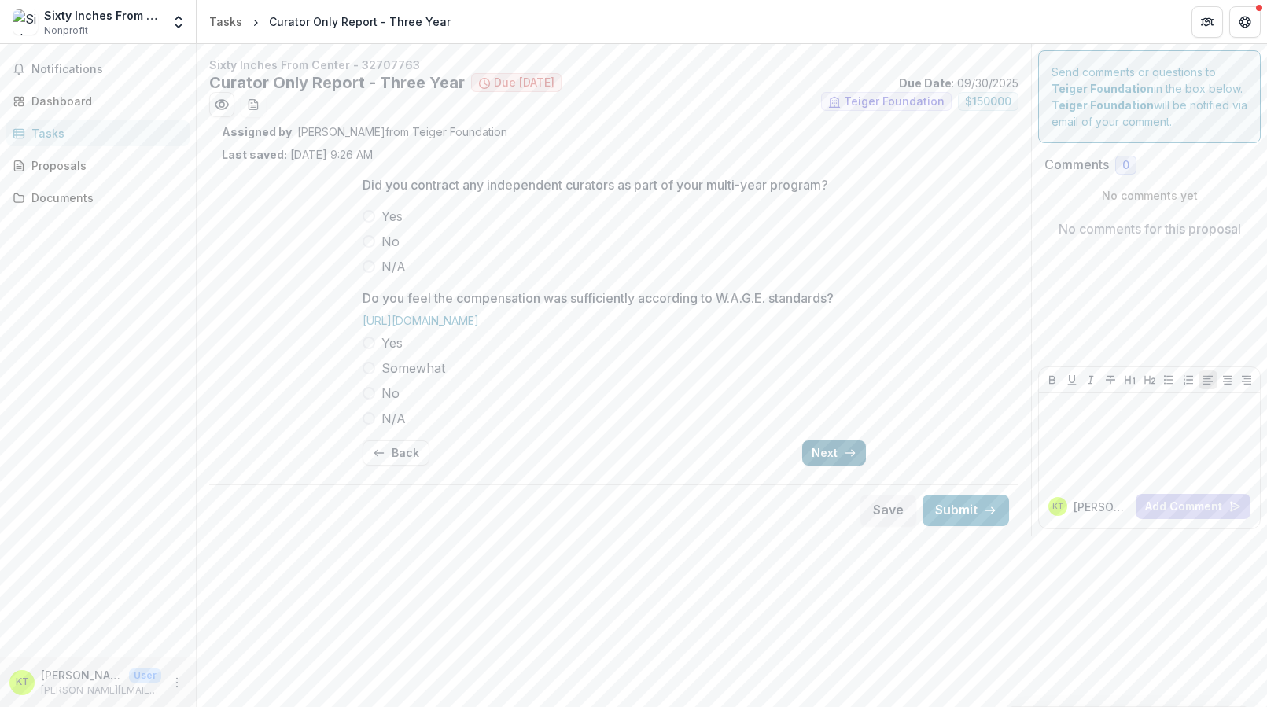
click at [828, 450] on button "Next" at bounding box center [834, 452] width 64 height 25
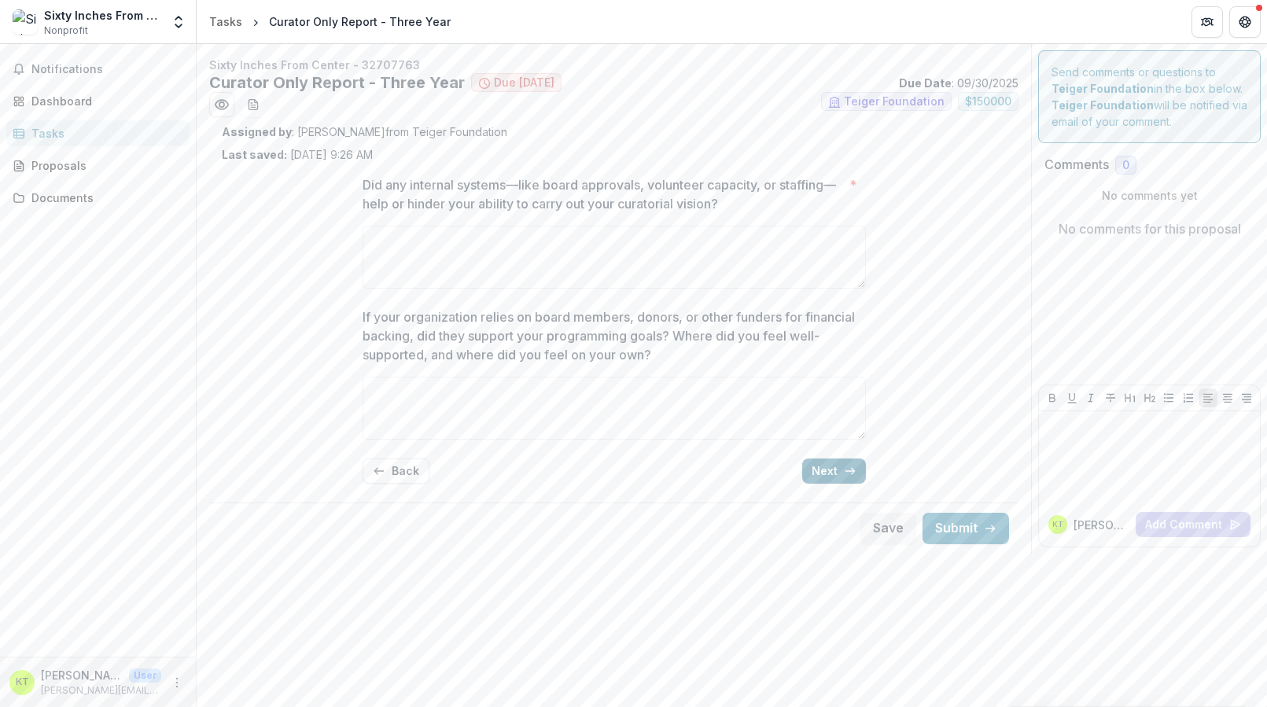
click at [827, 459] on button "Next" at bounding box center [834, 470] width 64 height 25
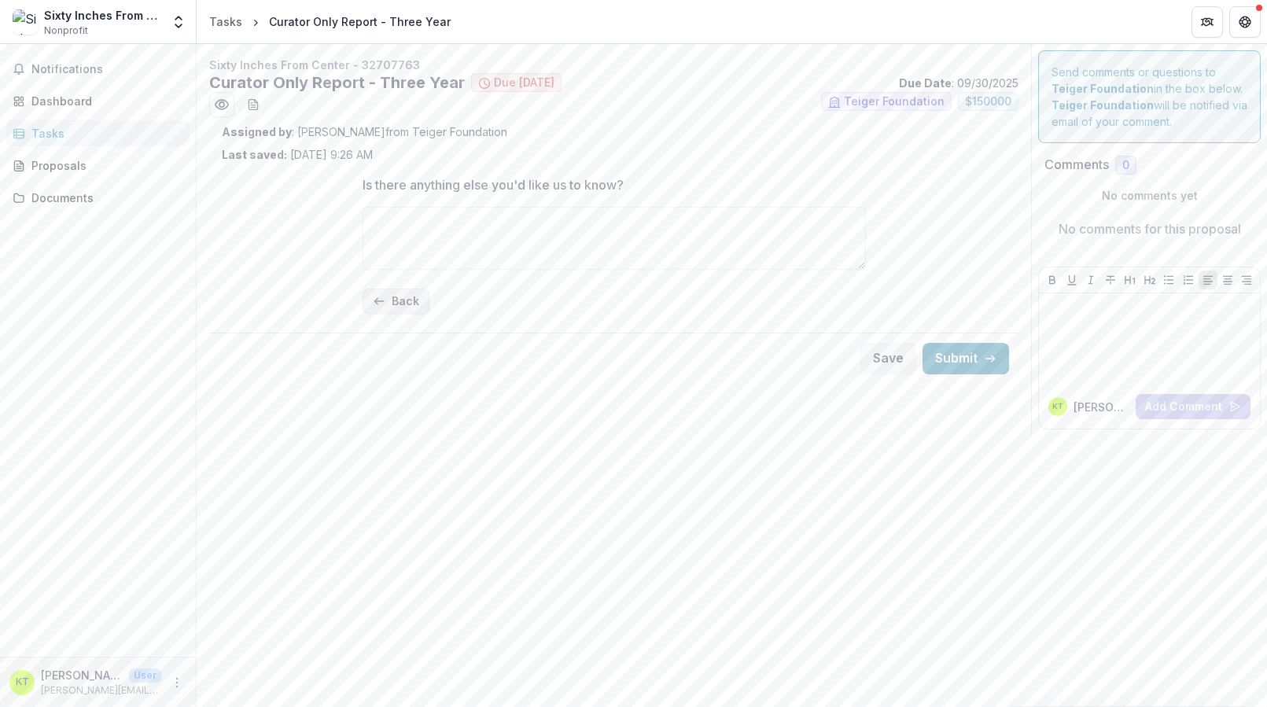
click at [393, 302] on button "Back" at bounding box center [395, 301] width 67 height 25
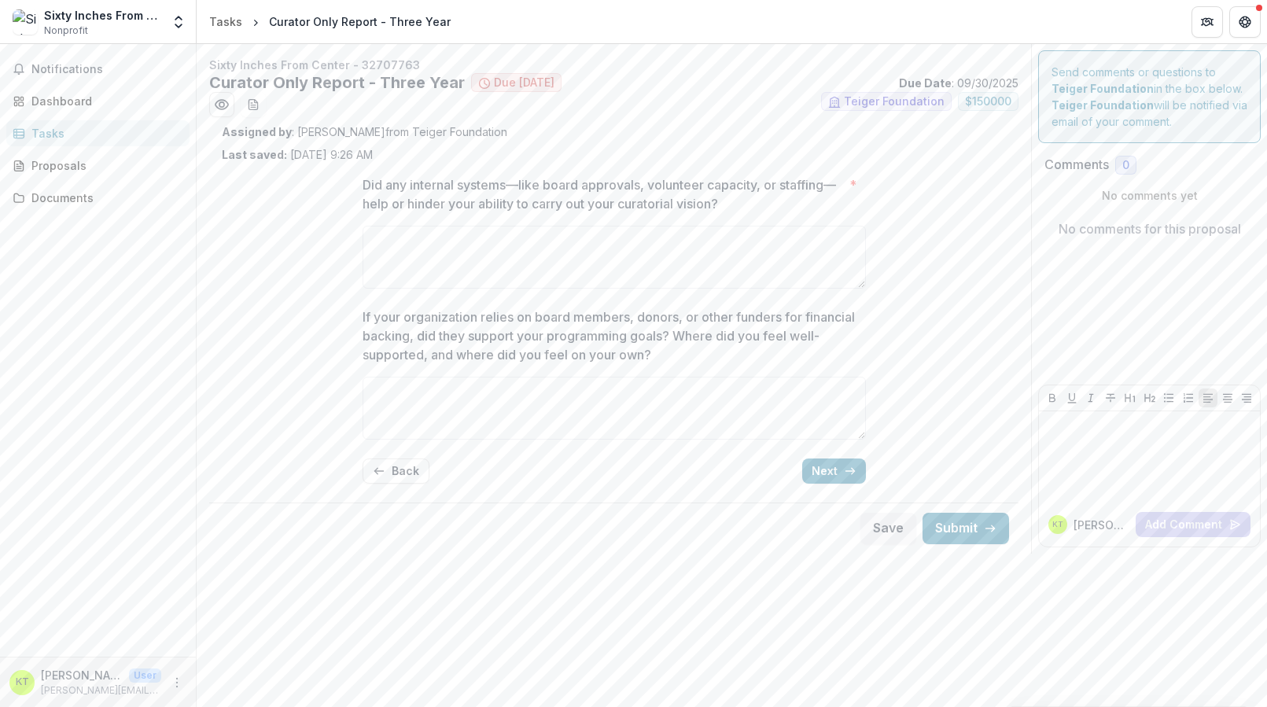
click at [406, 484] on div "Did any internal systems—like board approvals, volunteer capacity, or staffing—…" at bounding box center [613, 329] width 503 height 333
click at [408, 473] on button "Back" at bounding box center [395, 470] width 67 height 25
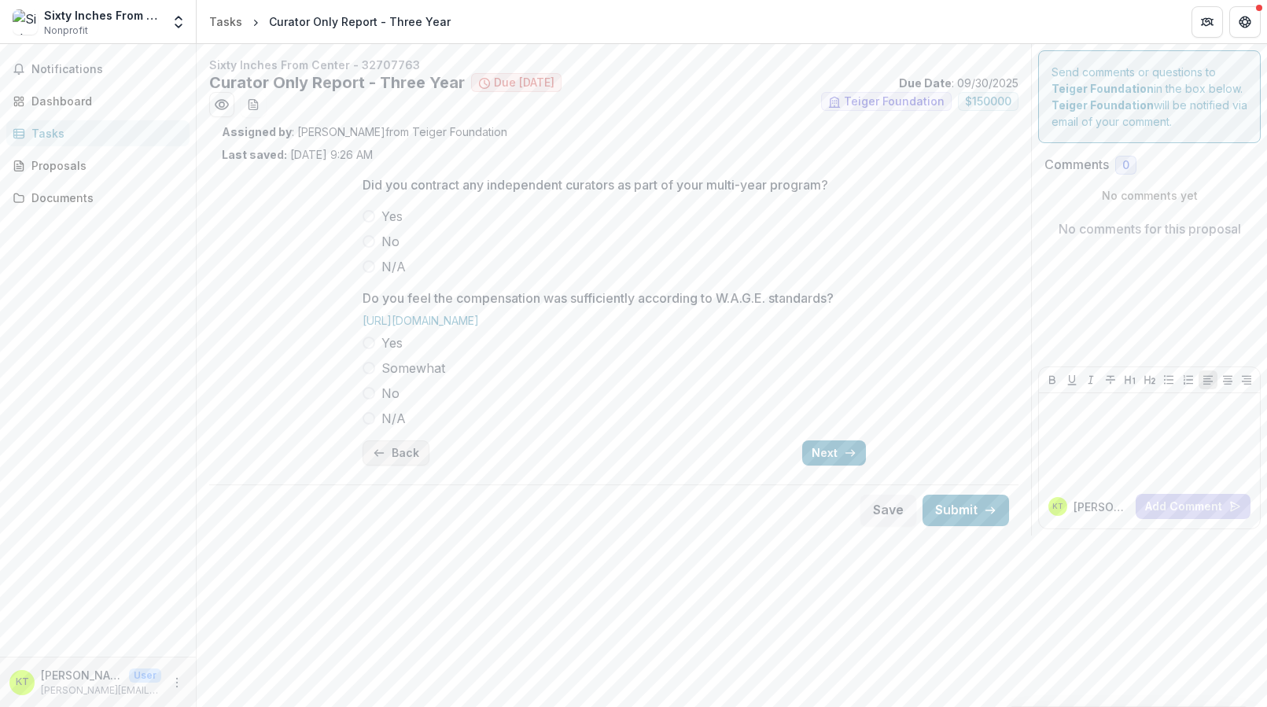
click at [409, 459] on button "Back" at bounding box center [395, 452] width 67 height 25
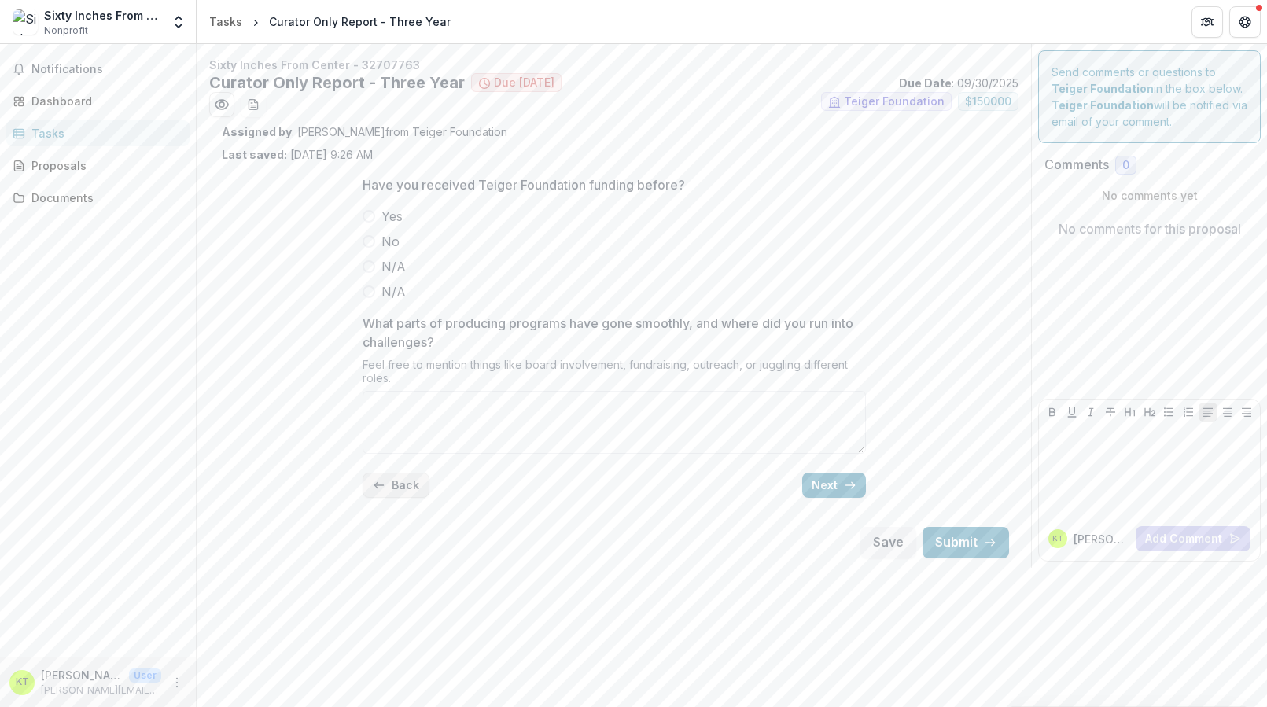
click at [402, 479] on button "Back" at bounding box center [395, 485] width 67 height 25
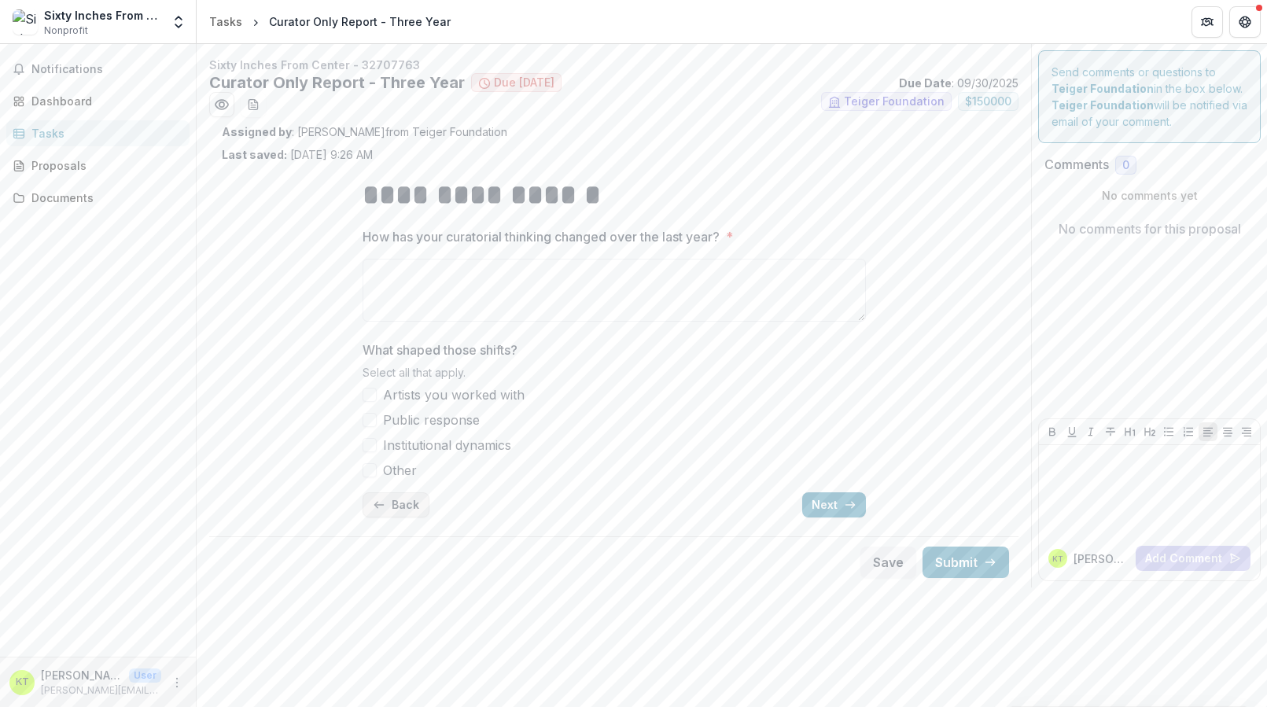
click at [397, 492] on button "Back" at bounding box center [395, 504] width 67 height 25
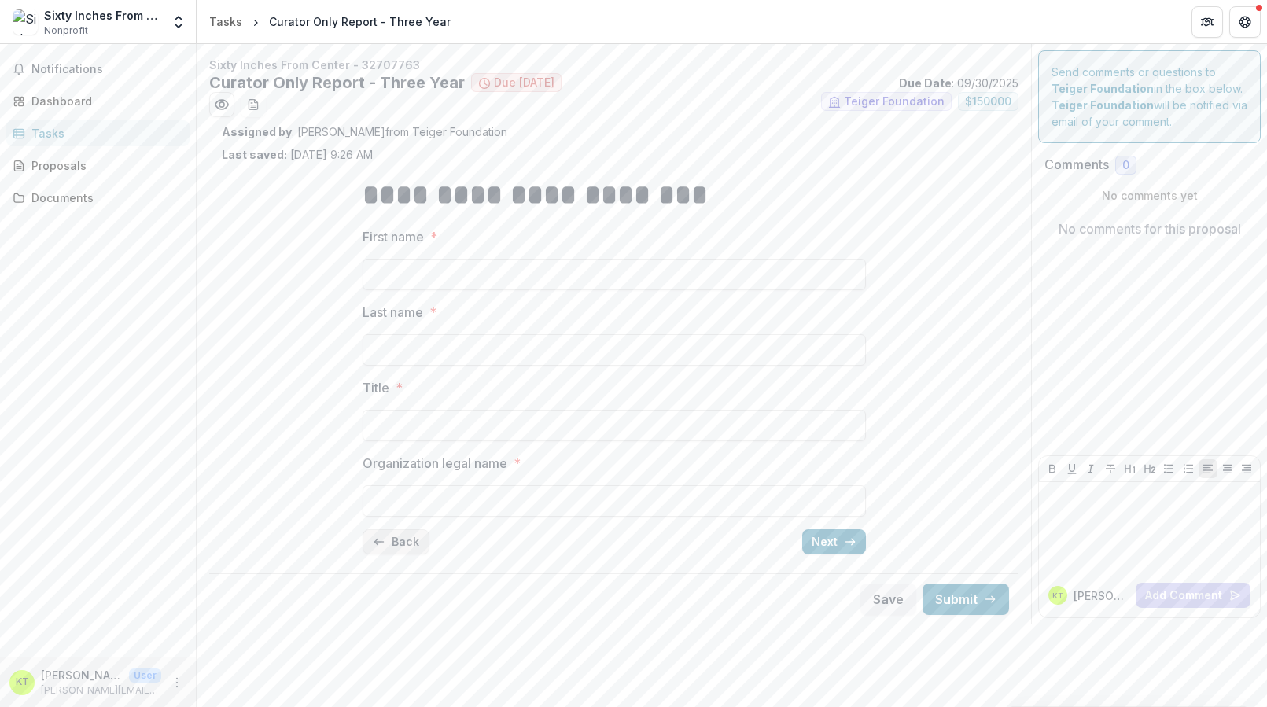
click at [407, 539] on button "Back" at bounding box center [395, 541] width 67 height 25
